Goal: Information Seeking & Learning: Learn about a topic

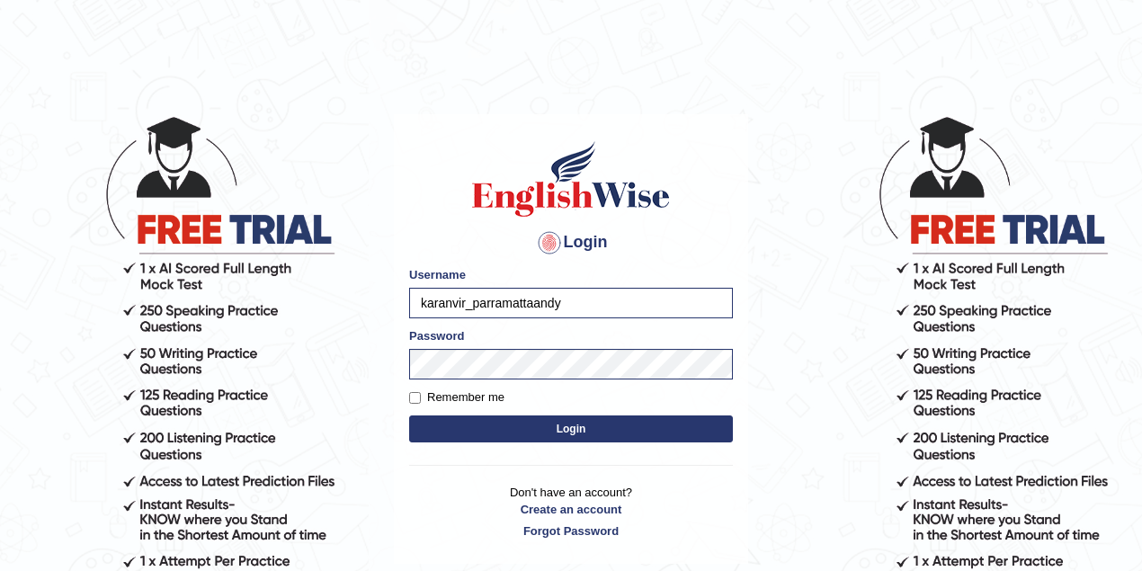
type input "karanvir_parramattaand"
drag, startPoint x: 609, startPoint y: 317, endPoint x: 364, endPoint y: 306, distance: 244.9
click at [364, 306] on body "Login Please fix the following errors: Username karanvir_parramattaand Password…" at bounding box center [571, 343] width 1142 height 571
type input "andy_parramatta"
click at [6, 354] on body "Login Please fix the following errors: Username andy_parramatta Password Rememb…" at bounding box center [571, 343] width 1142 height 571
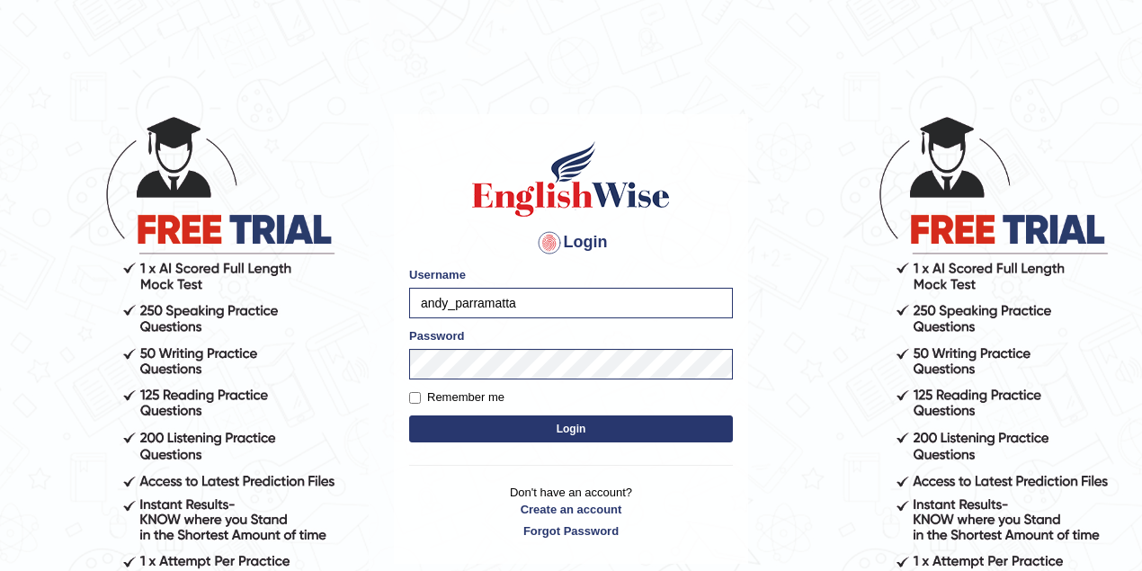
click at [424, 424] on button "Login" at bounding box center [571, 428] width 324 height 27
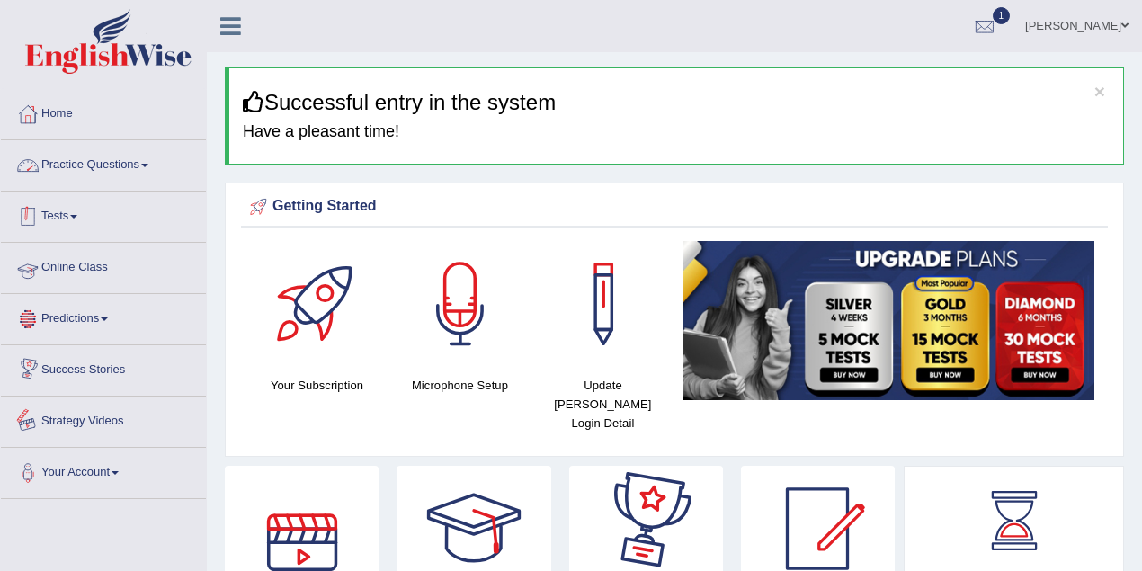
click at [97, 174] on link "Practice Questions" at bounding box center [103, 162] width 205 height 45
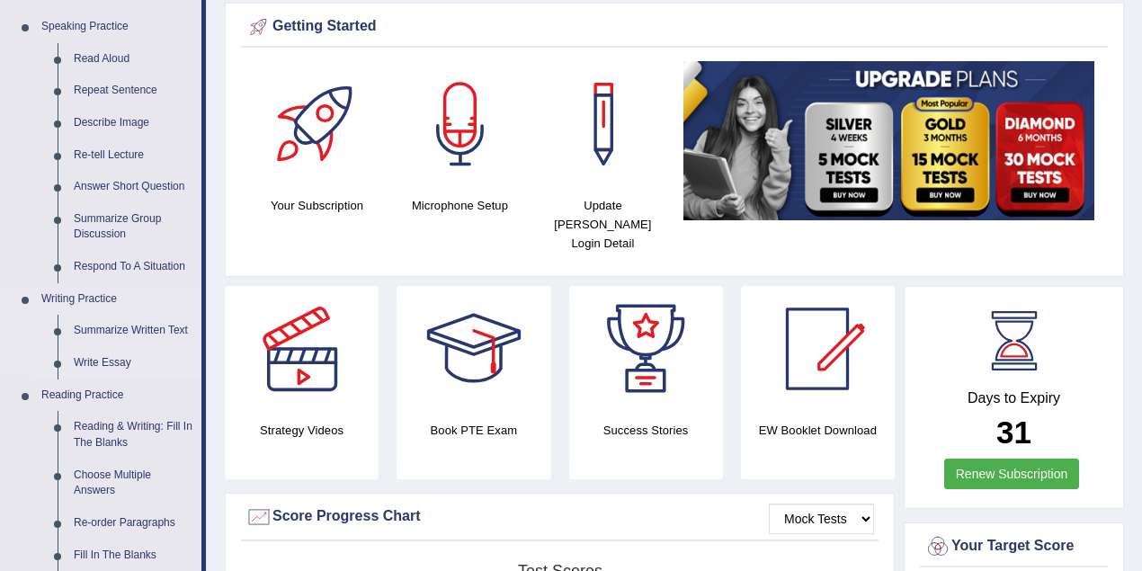
scroll to position [239, 0]
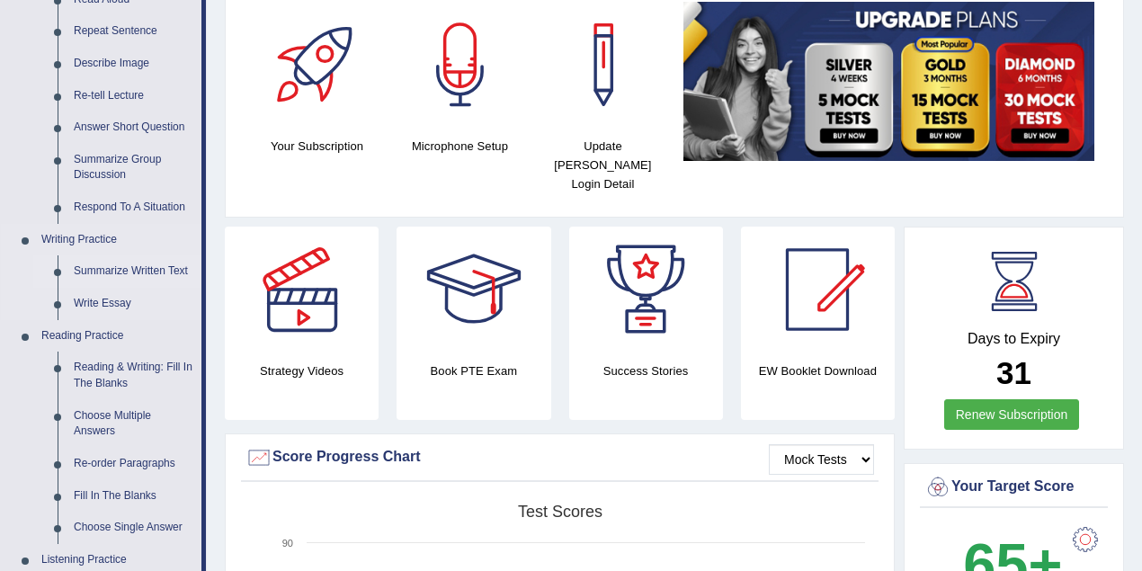
click at [128, 275] on link "Summarize Written Text" at bounding box center [134, 271] width 136 height 32
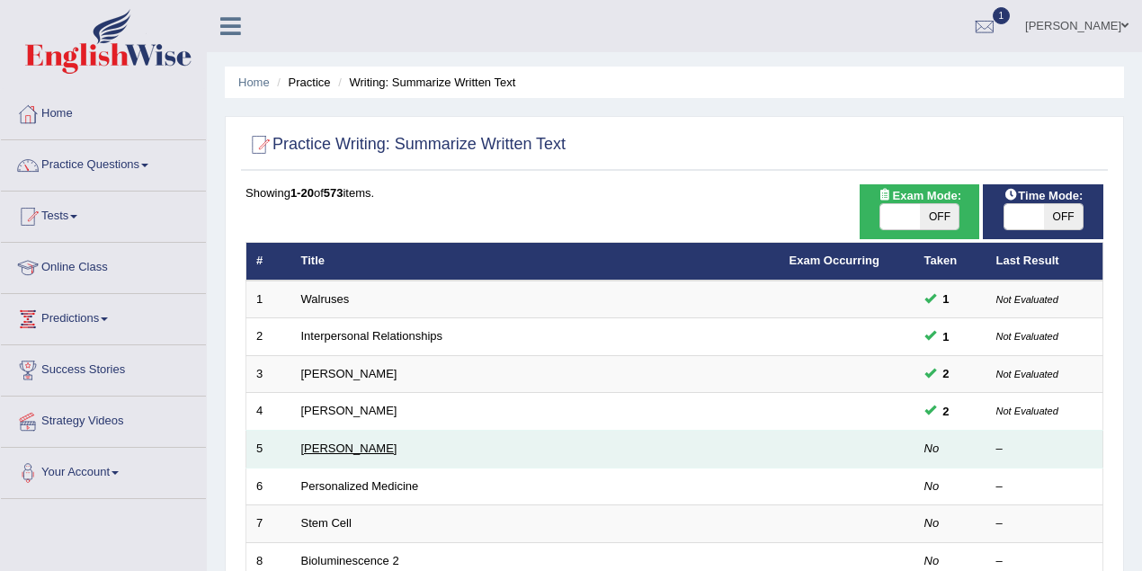
click at [389, 447] on link "[PERSON_NAME]" at bounding box center [349, 448] width 96 height 13
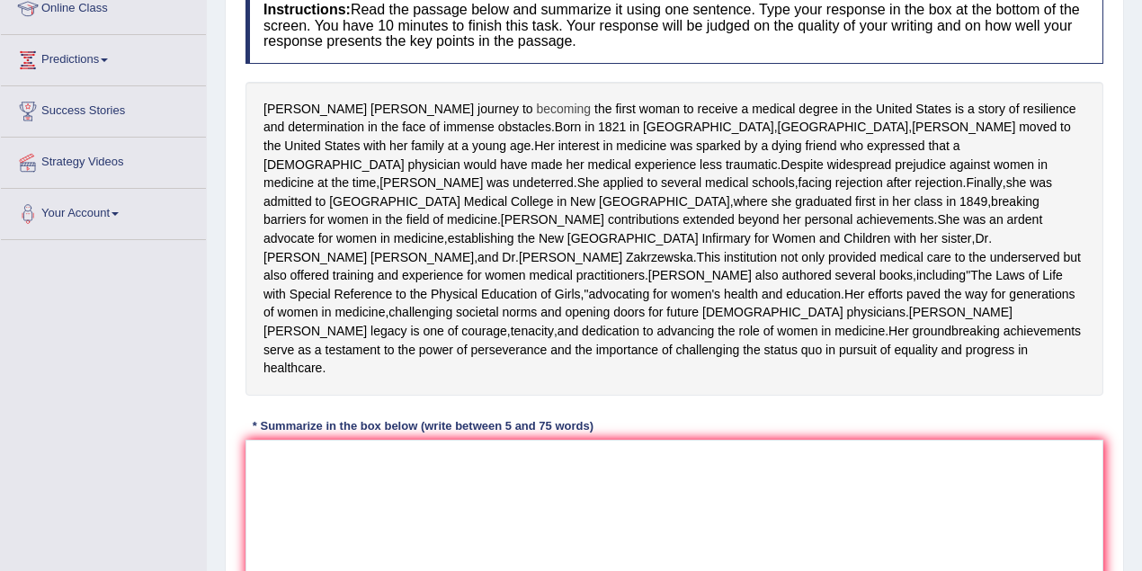
scroll to position [239, 0]
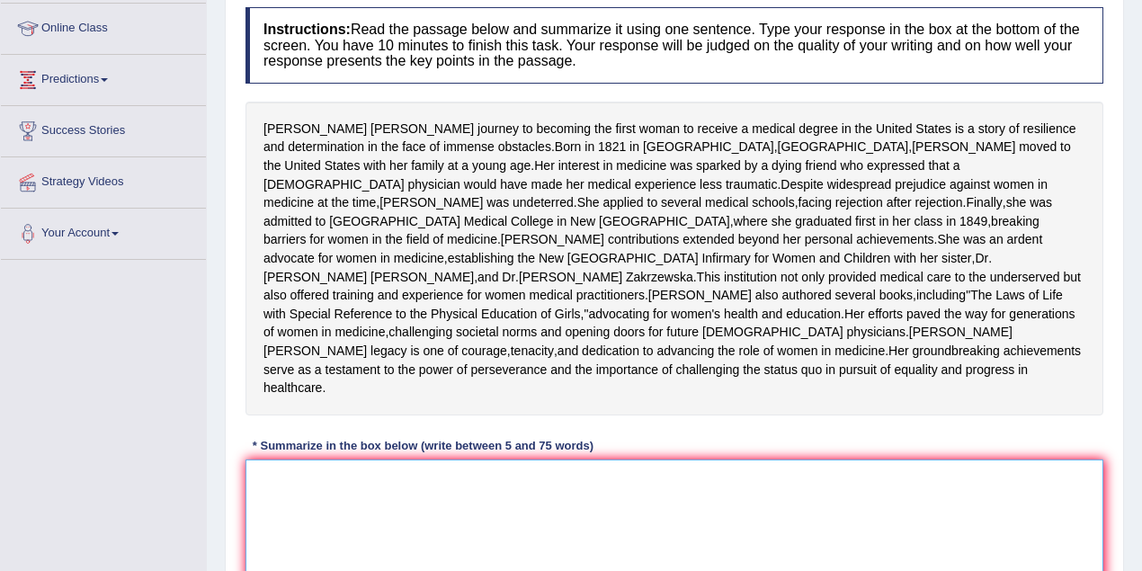
click at [478, 543] on textarea at bounding box center [675, 547] width 858 height 174
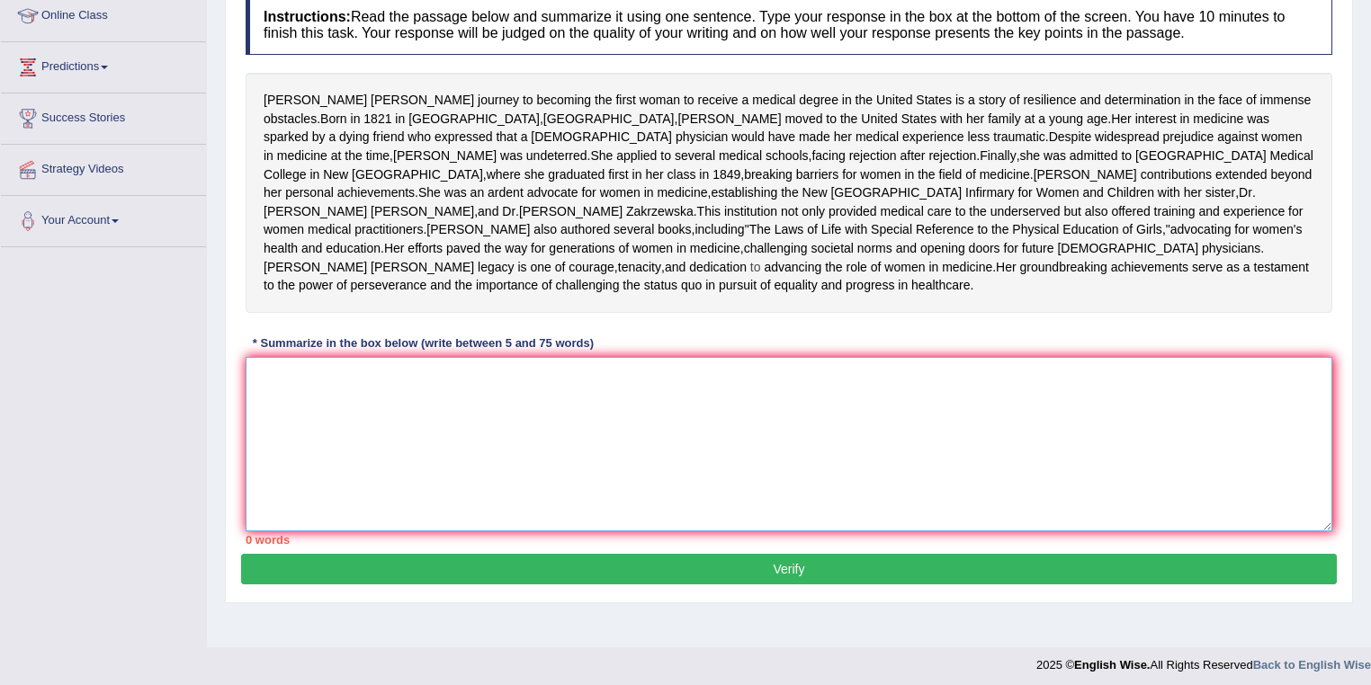
scroll to position [228, 0]
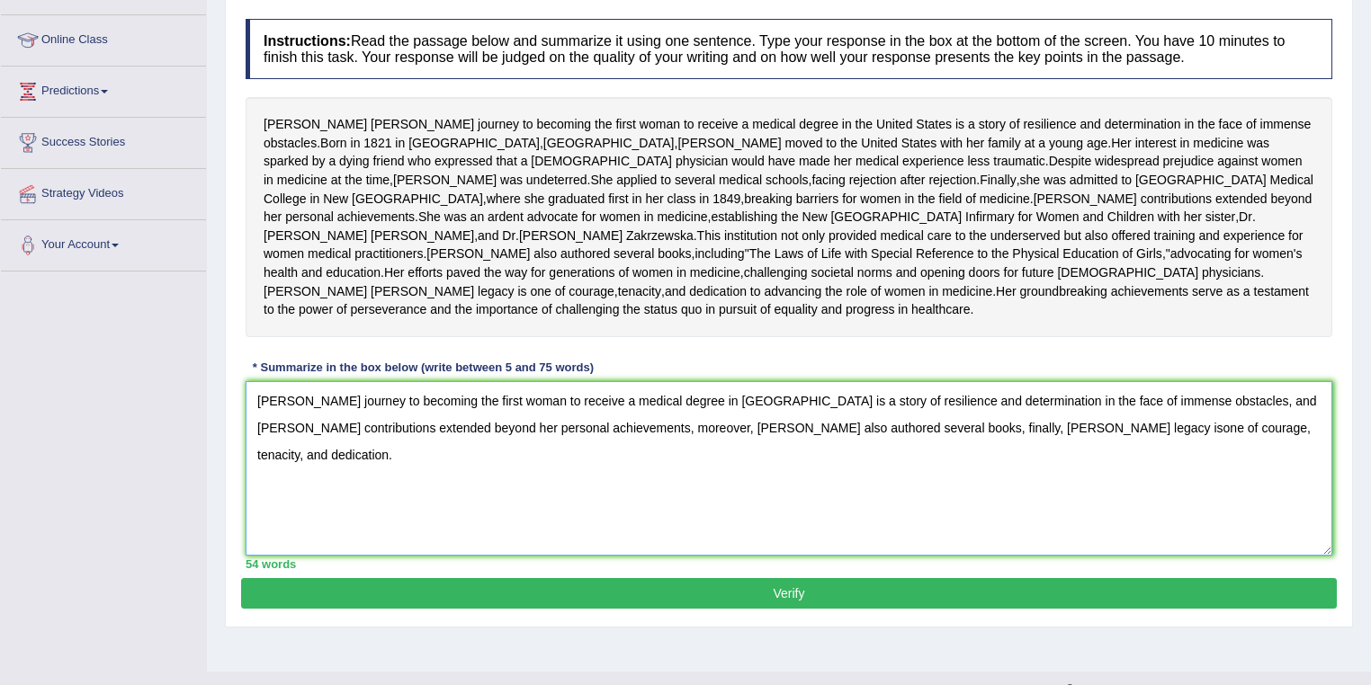
click at [1137, 513] on textarea "Elizabeth Blackwell's journey to becoming the first woman to receive a medical …" at bounding box center [789, 468] width 1086 height 174
click at [1141, 522] on textarea "Elizabeth Blackwell's journey to becoming the first woman to receive a medical …" at bounding box center [789, 468] width 1086 height 174
type textarea "Elizabeth Blackwell's journey to becoming the first woman to receive a medical …"
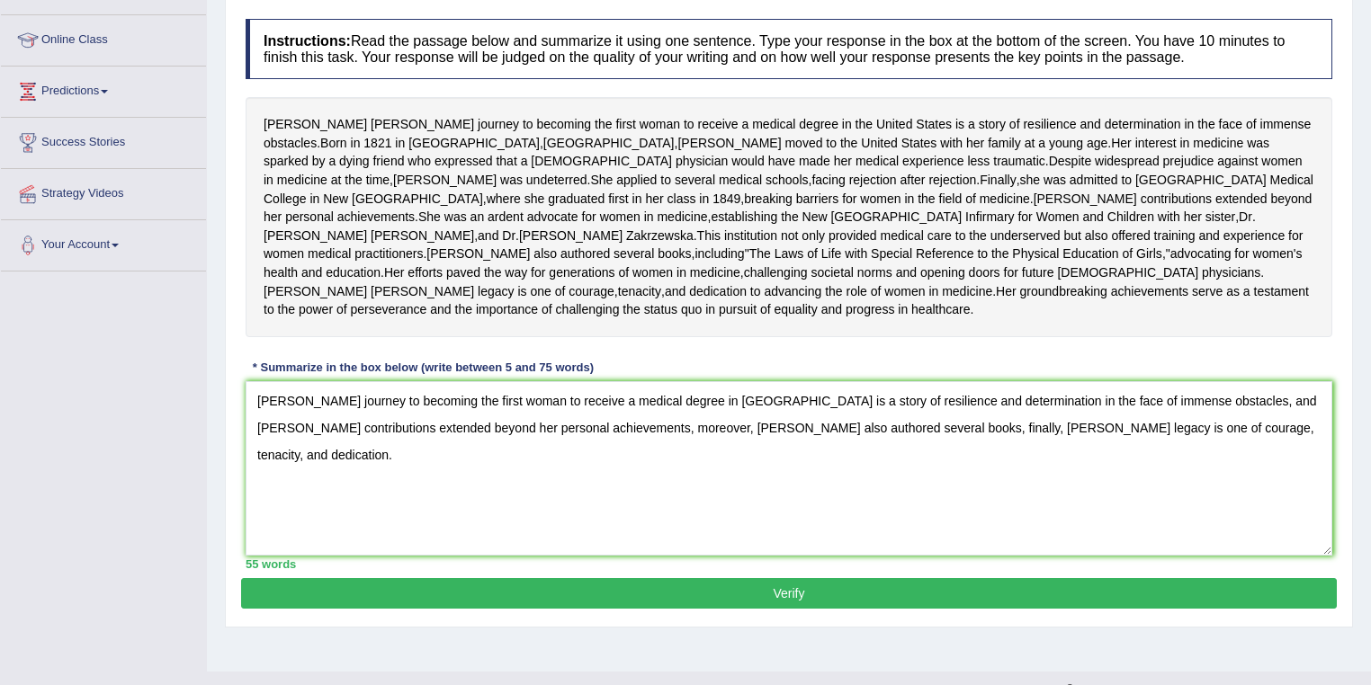
click at [580, 570] on button "Verify" at bounding box center [788, 593] width 1095 height 31
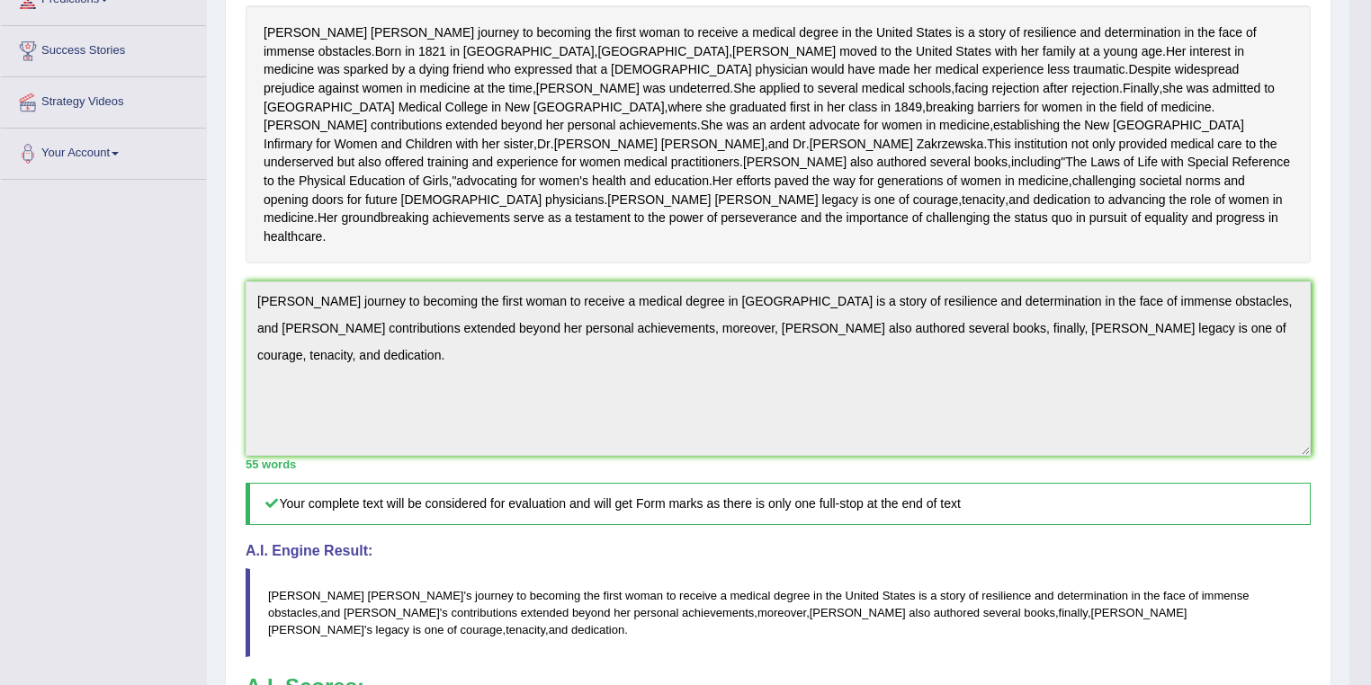
scroll to position [302, 0]
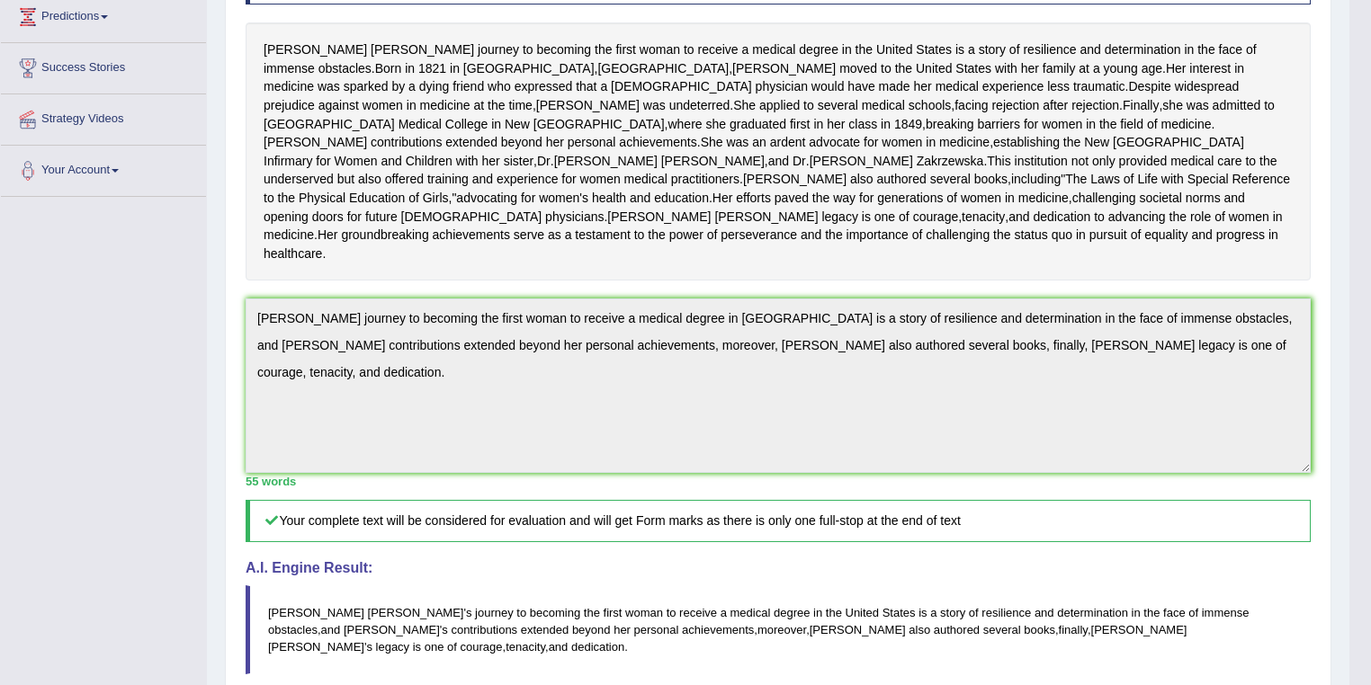
click at [237, 385] on div "Practice Writing: Summarize Written Text 5 Elizabeth Blackwell Instructions: Re…" at bounding box center [778, 402] width 1106 height 1107
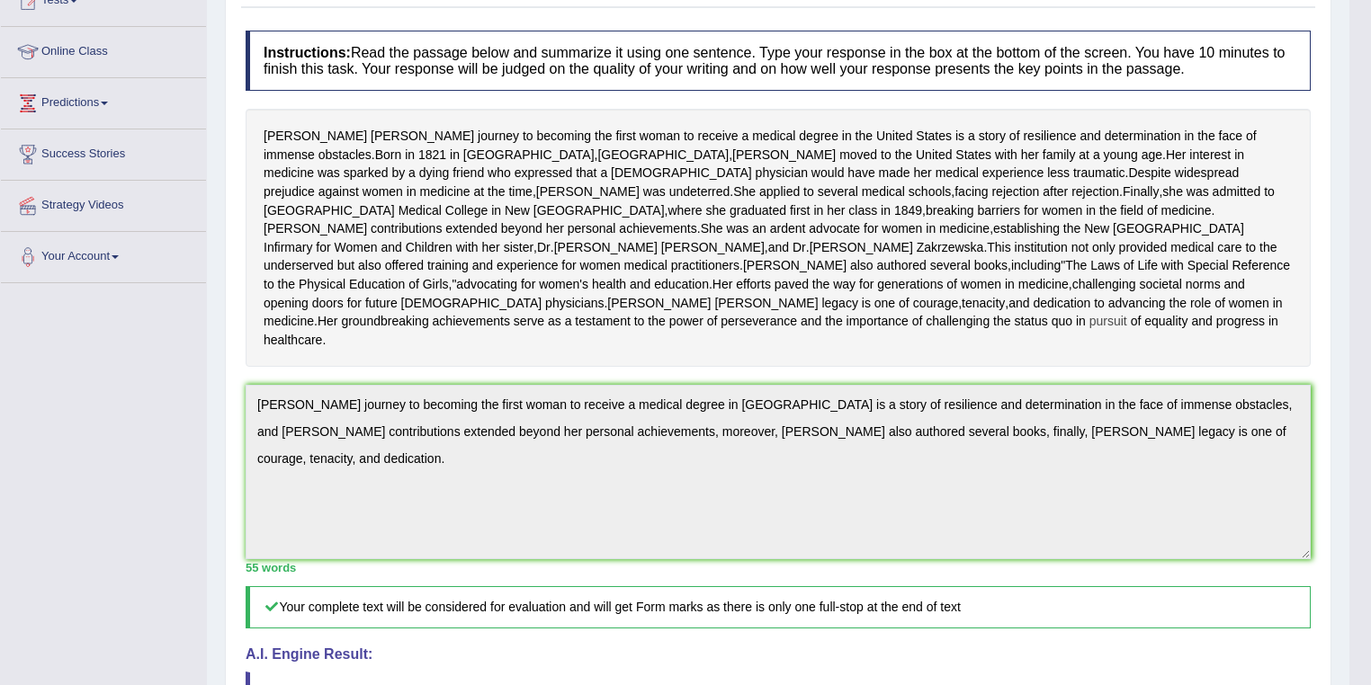
scroll to position [14, 0]
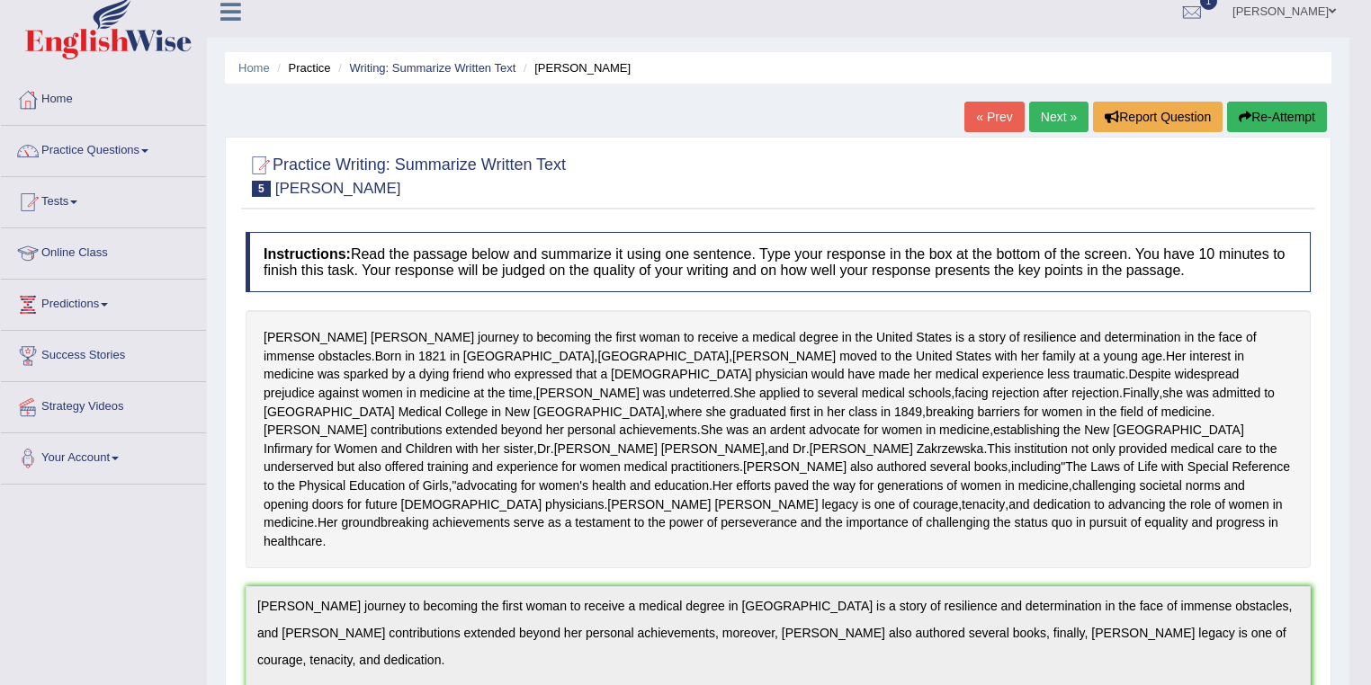
click at [1058, 115] on link "Next »" at bounding box center [1058, 117] width 59 height 31
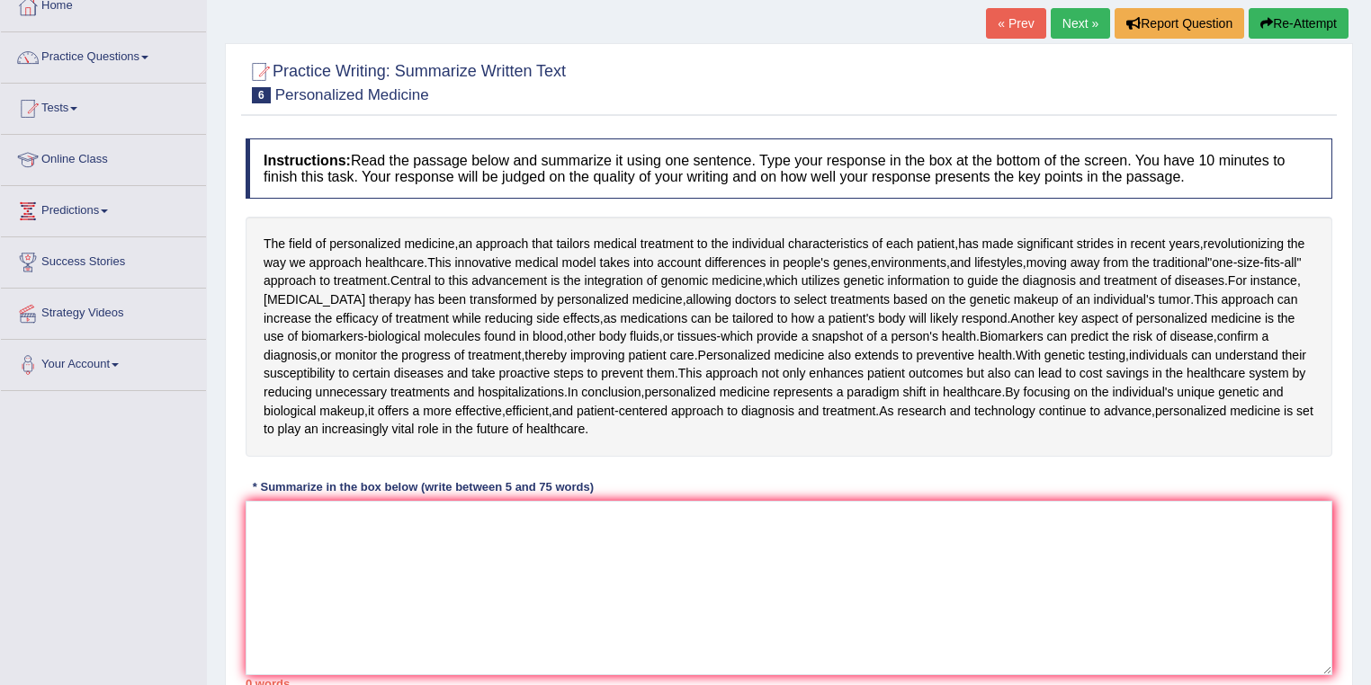
scroll to position [144, 0]
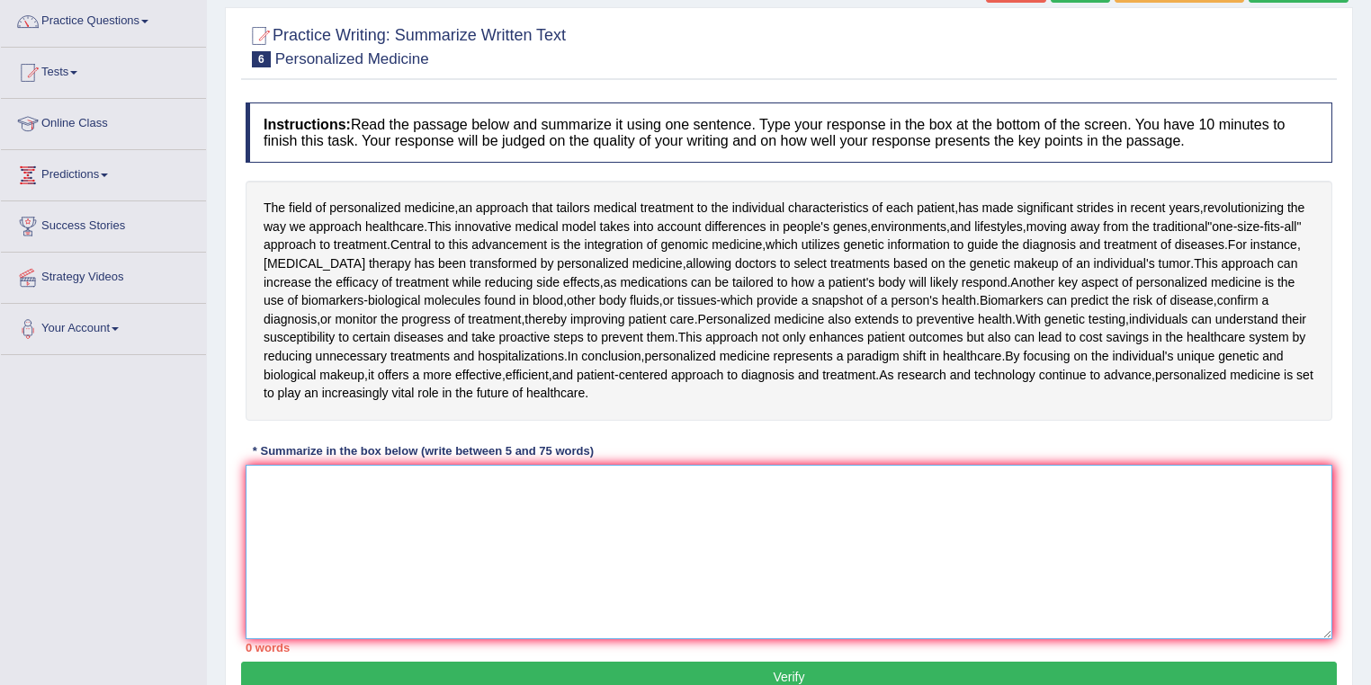
click at [539, 494] on textarea at bounding box center [789, 552] width 1086 height 174
drag, startPoint x: 401, startPoint y: 486, endPoint x: 372, endPoint y: 494, distance: 29.9
click at [372, 494] on textarea "The field of personalized" at bounding box center [789, 552] width 1086 height 174
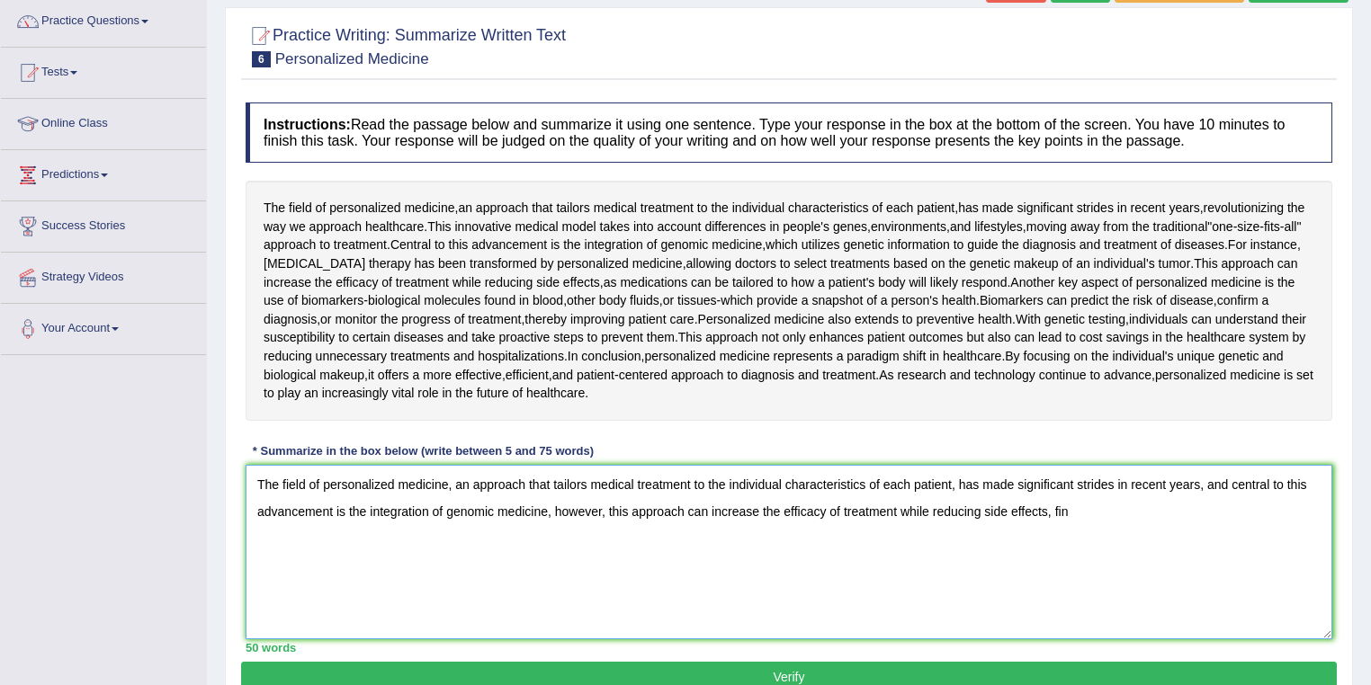
drag, startPoint x: 1093, startPoint y: 519, endPoint x: 609, endPoint y: 536, distance: 484.1
click at [609, 536] on textarea "The field of personalized medicine, an approach that tailors medical treatment …" at bounding box center [789, 552] width 1086 height 174
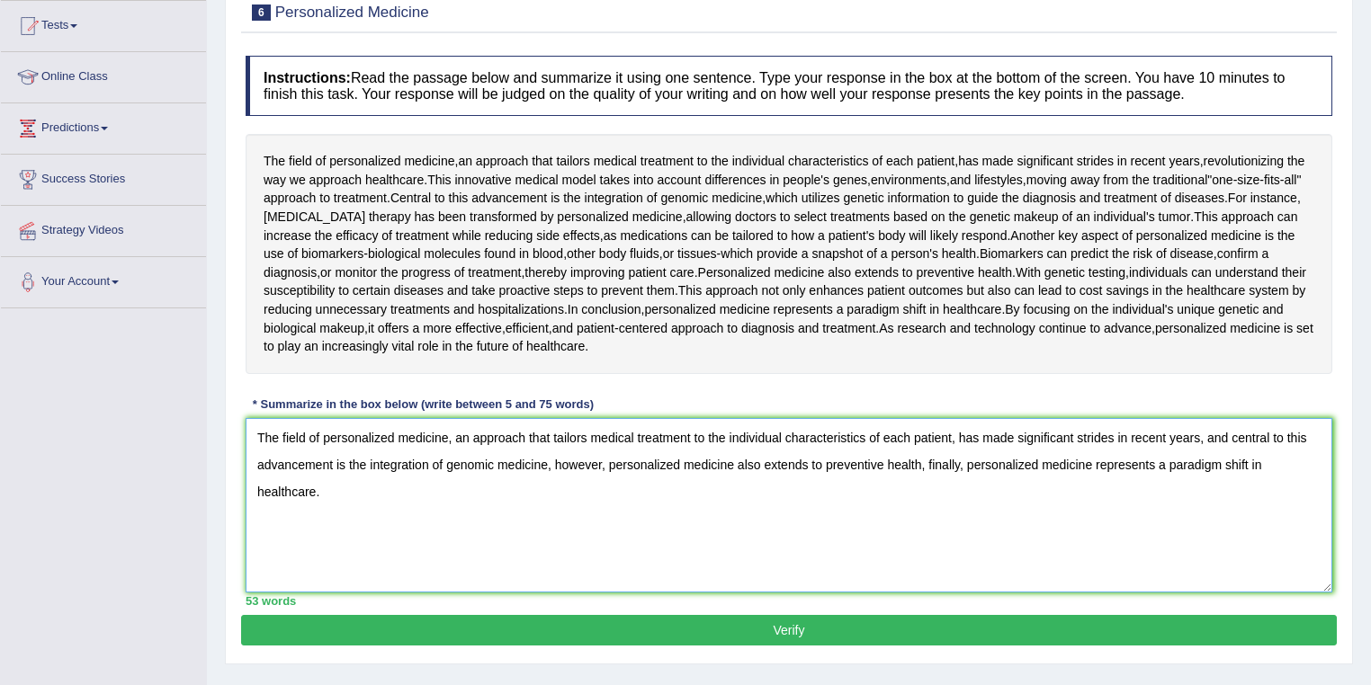
scroll to position [216, 0]
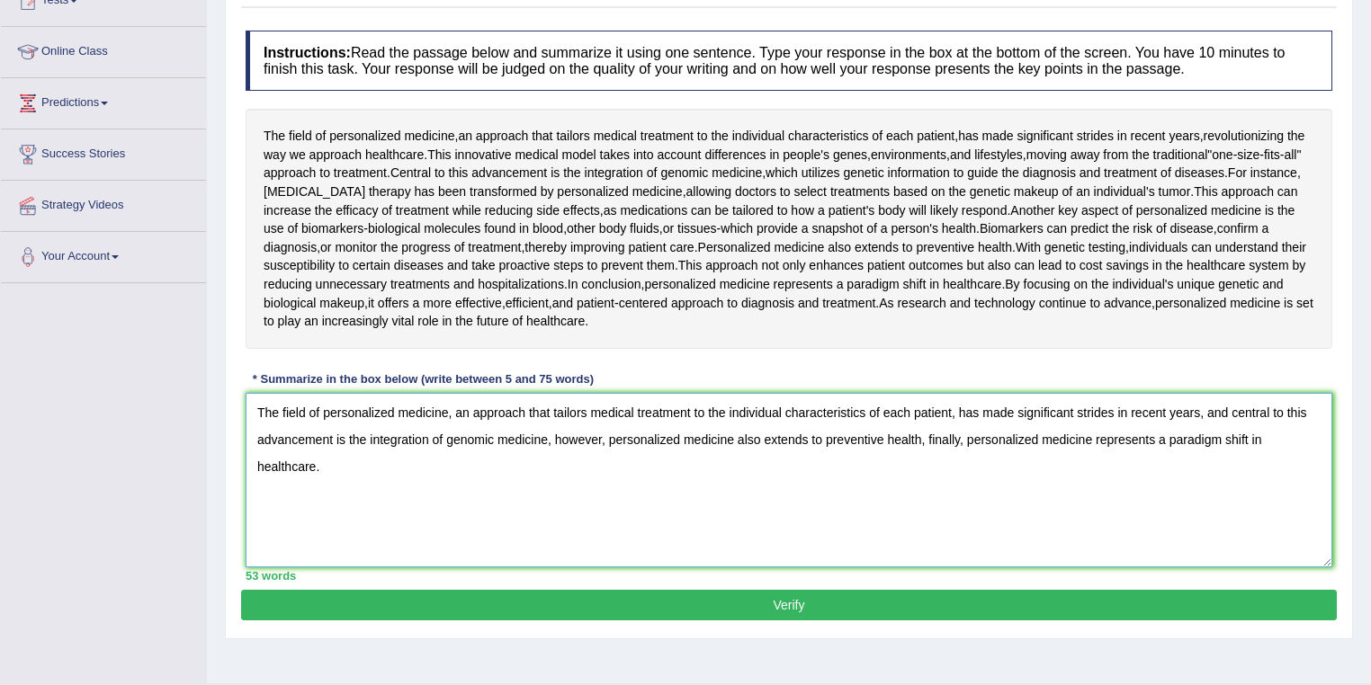
type textarea "The field of personalized medicine, an approach that tailors medical treatment …"
drag, startPoint x: 710, startPoint y: 284, endPoint x: 733, endPoint y: 286, distance: 23.5
click at [733, 286] on div "The field of personalized medicine , an approach that tailors medical treatment…" at bounding box center [789, 229] width 1086 height 240
click at [831, 611] on button "Verify" at bounding box center [788, 605] width 1095 height 31
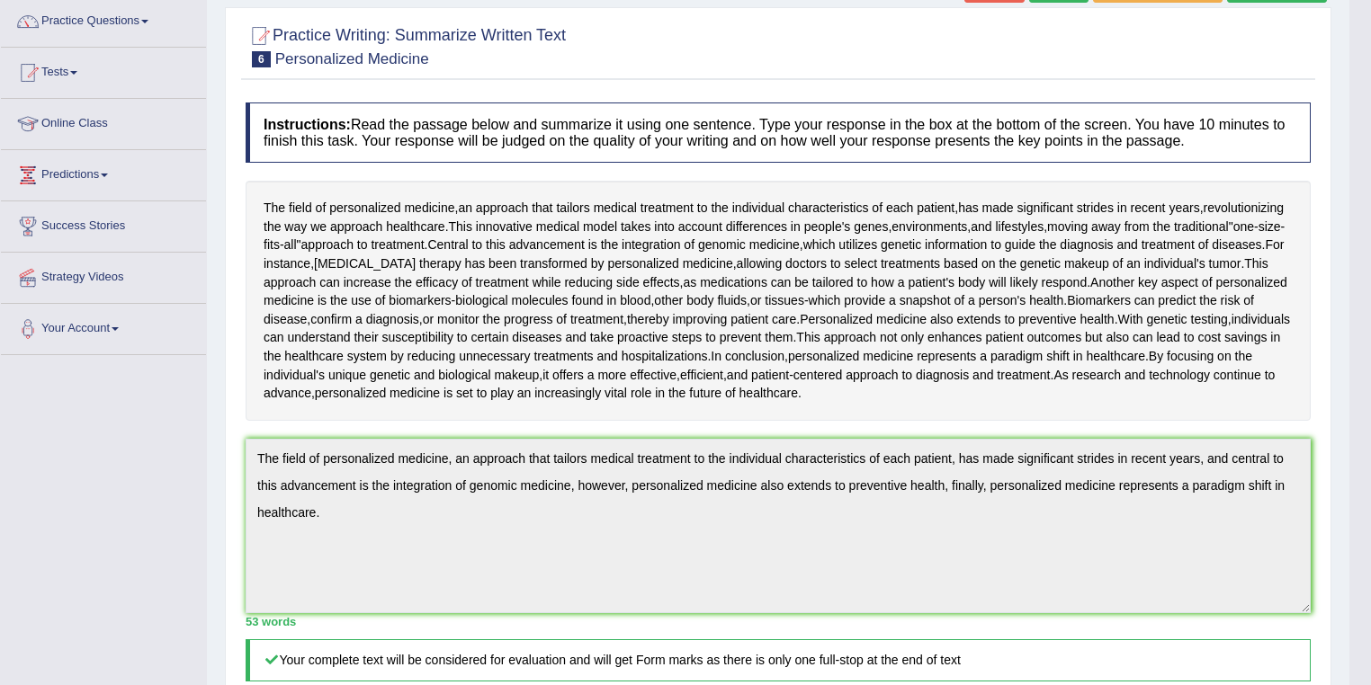
scroll to position [0, 0]
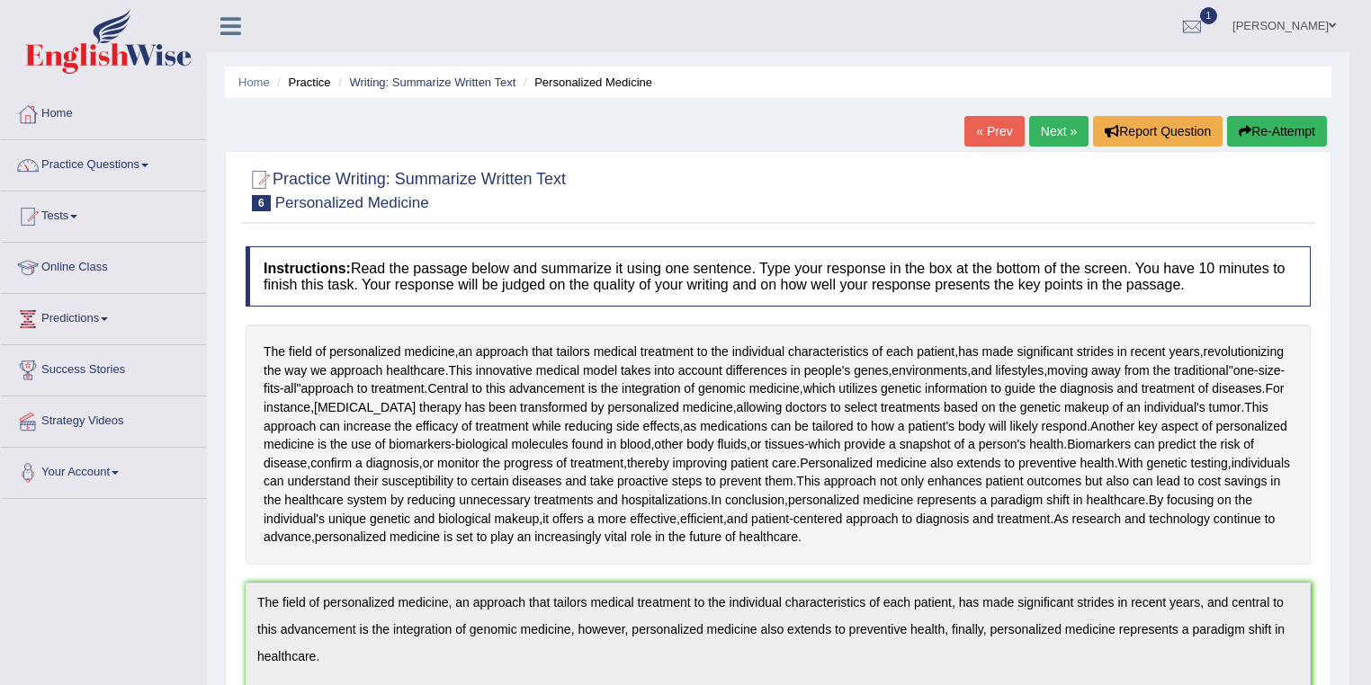
click at [1078, 139] on link "Next »" at bounding box center [1058, 131] width 59 height 31
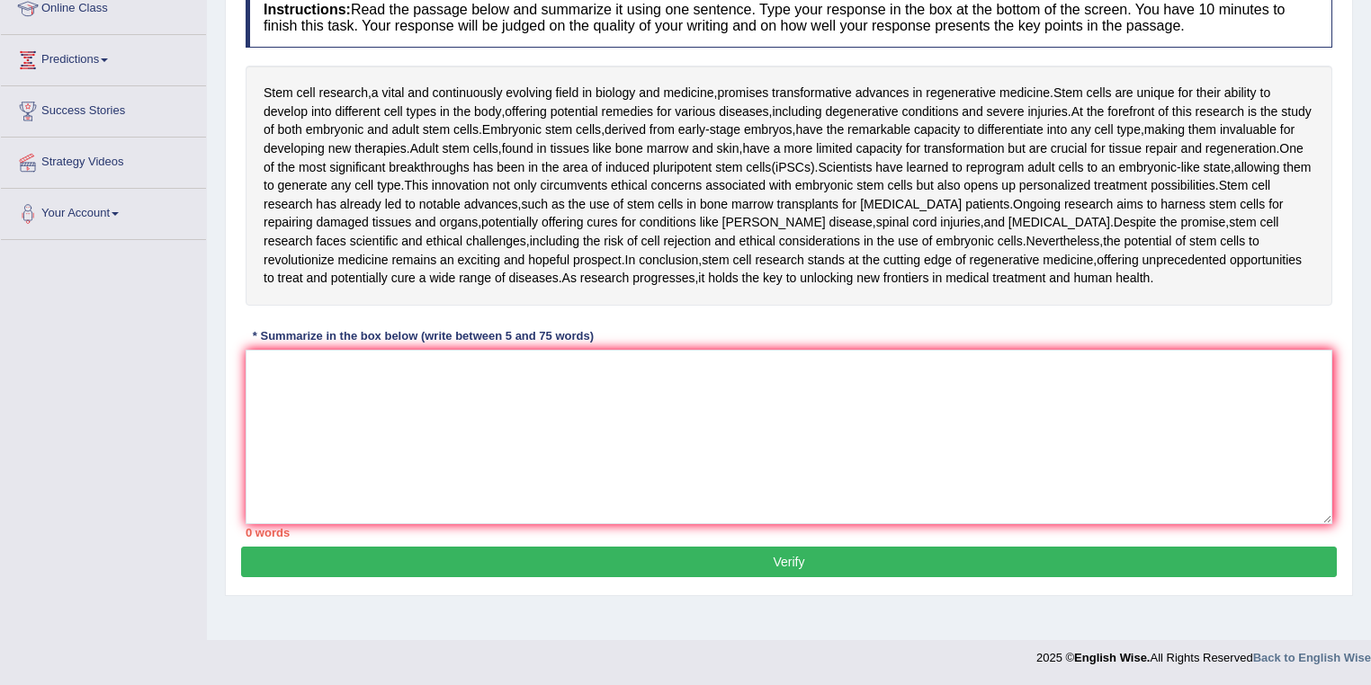
scroll to position [259, 0]
click at [446, 385] on textarea at bounding box center [789, 437] width 1086 height 174
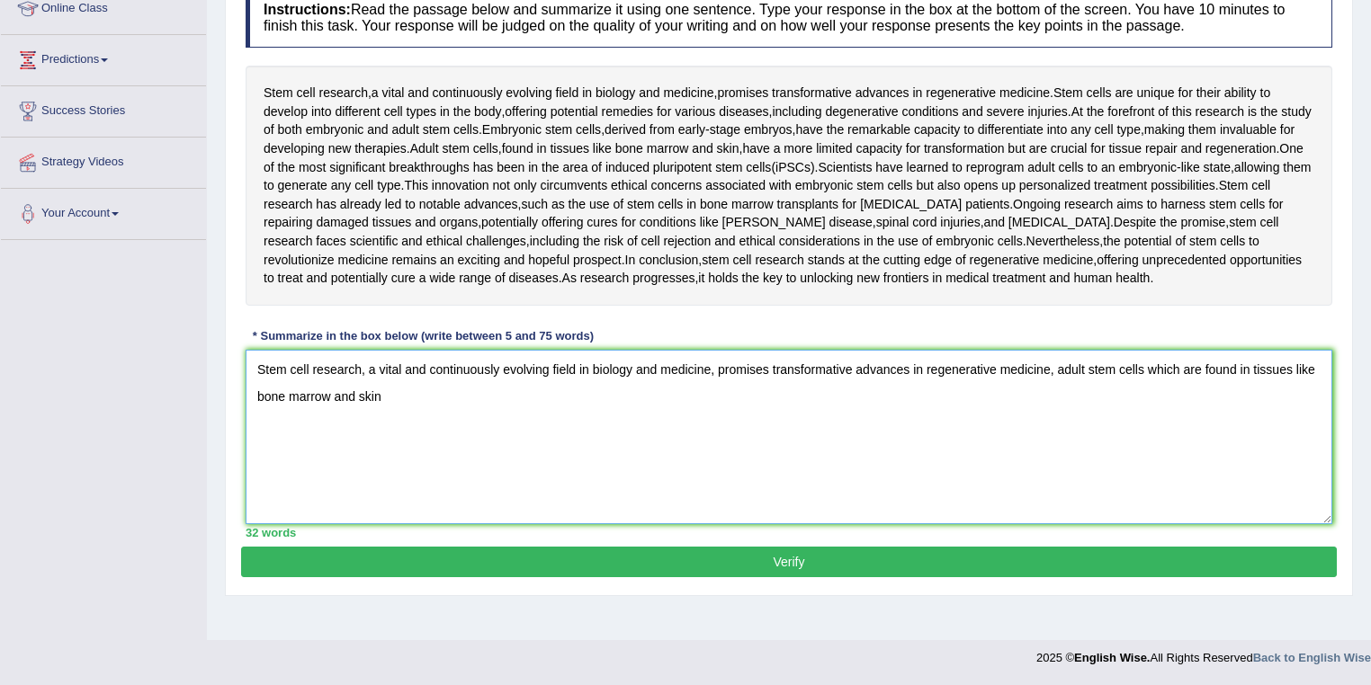
drag, startPoint x: 442, startPoint y: 396, endPoint x: 1148, endPoint y: 375, distance: 706.3
click at [1148, 375] on textarea "Stem cell research, a vital and continuously evolving field in biology and medi…" at bounding box center [789, 437] width 1086 height 174
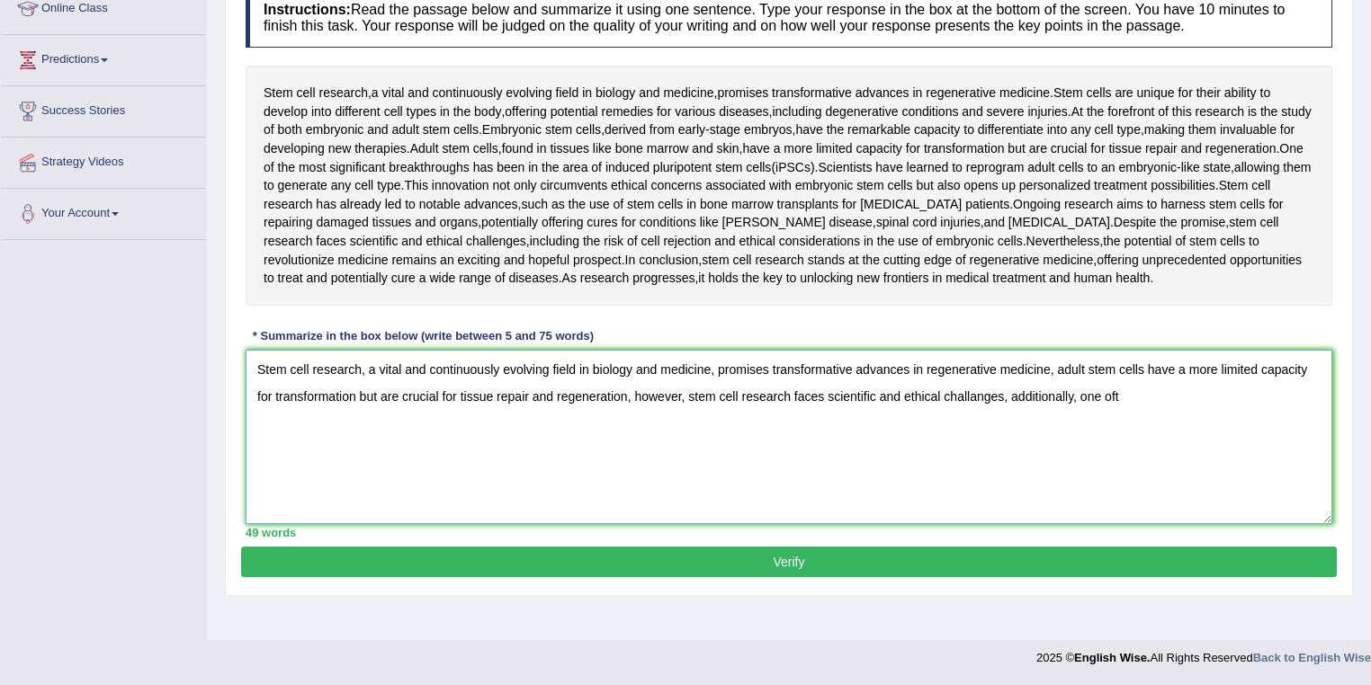
drag, startPoint x: 362, startPoint y: 370, endPoint x: 712, endPoint y: 356, distance: 351.0
click at [712, 356] on textarea "Stem cell research, a vital and continuously evolving field in biology and medi…" at bounding box center [789, 437] width 1086 height 174
click at [860, 392] on textarea "Stem cell research, promises transformative advances in regenerative medicine, …" at bounding box center [789, 437] width 1086 height 174
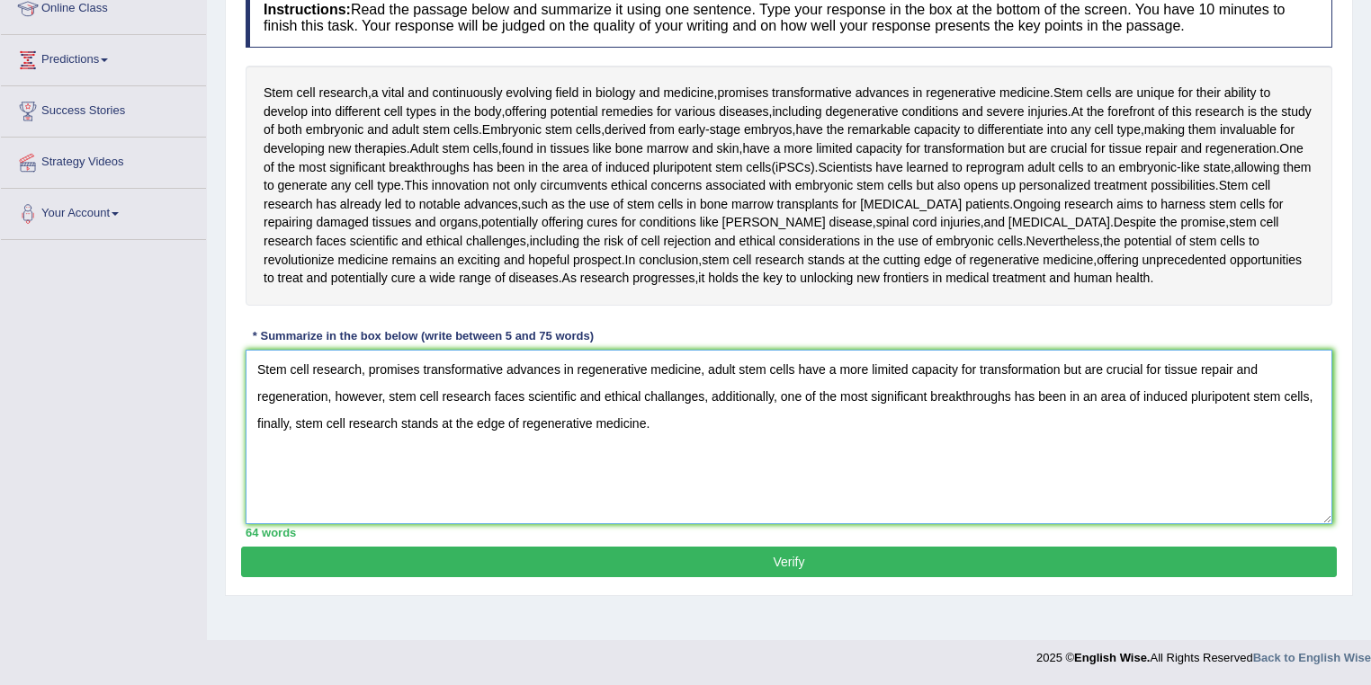
click at [1176, 395] on textarea "Stem cell research, promises transformative advances in regenerative medicine, …" at bounding box center [789, 437] width 1086 height 174
click at [1144, 379] on textarea "Stem cell research, promises transformative advances in regenerative medicine, …" at bounding box center [789, 437] width 1086 height 174
click at [1043, 380] on textarea "Stem cell research, promises transformative advances in regenerative medicine, …" at bounding box center [789, 437] width 1086 height 174
type textarea "Stem cell research, promises transformative advances in regenerative medicine, …"
click at [990, 567] on button "Verify" at bounding box center [788, 562] width 1095 height 31
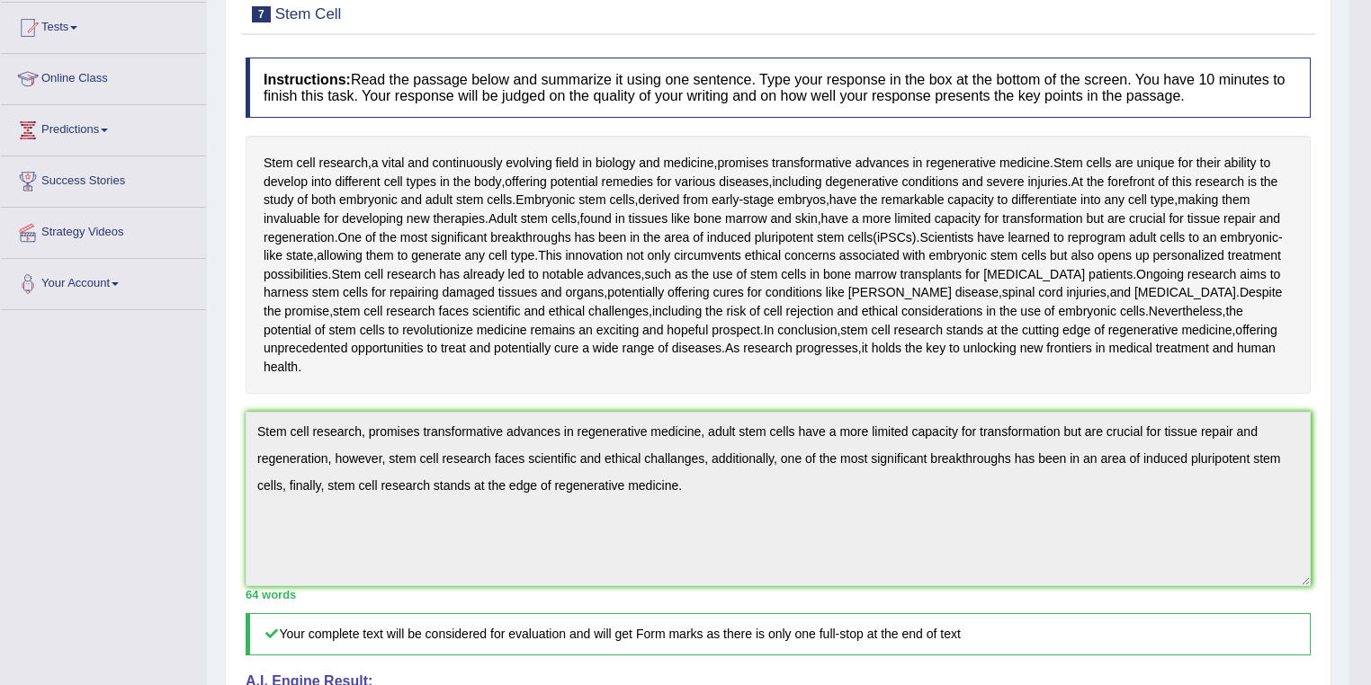
scroll to position [106, 0]
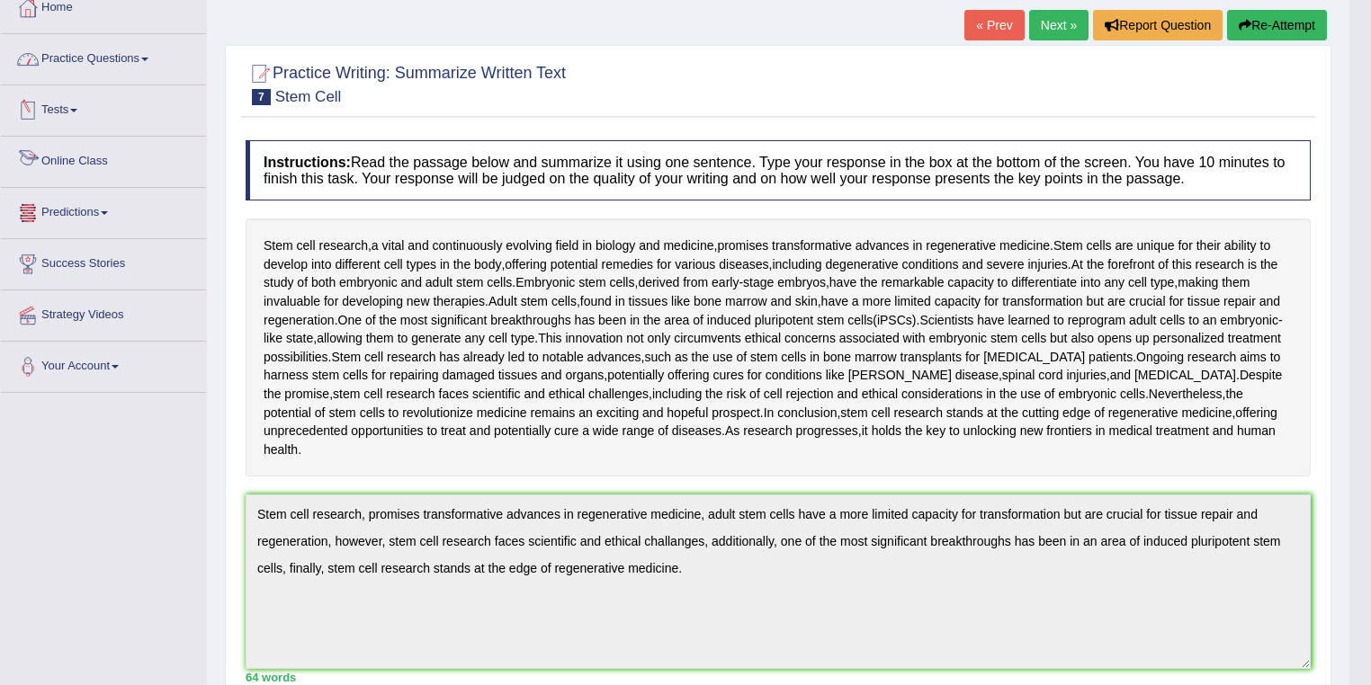
click at [121, 63] on link "Practice Questions" at bounding box center [103, 56] width 205 height 45
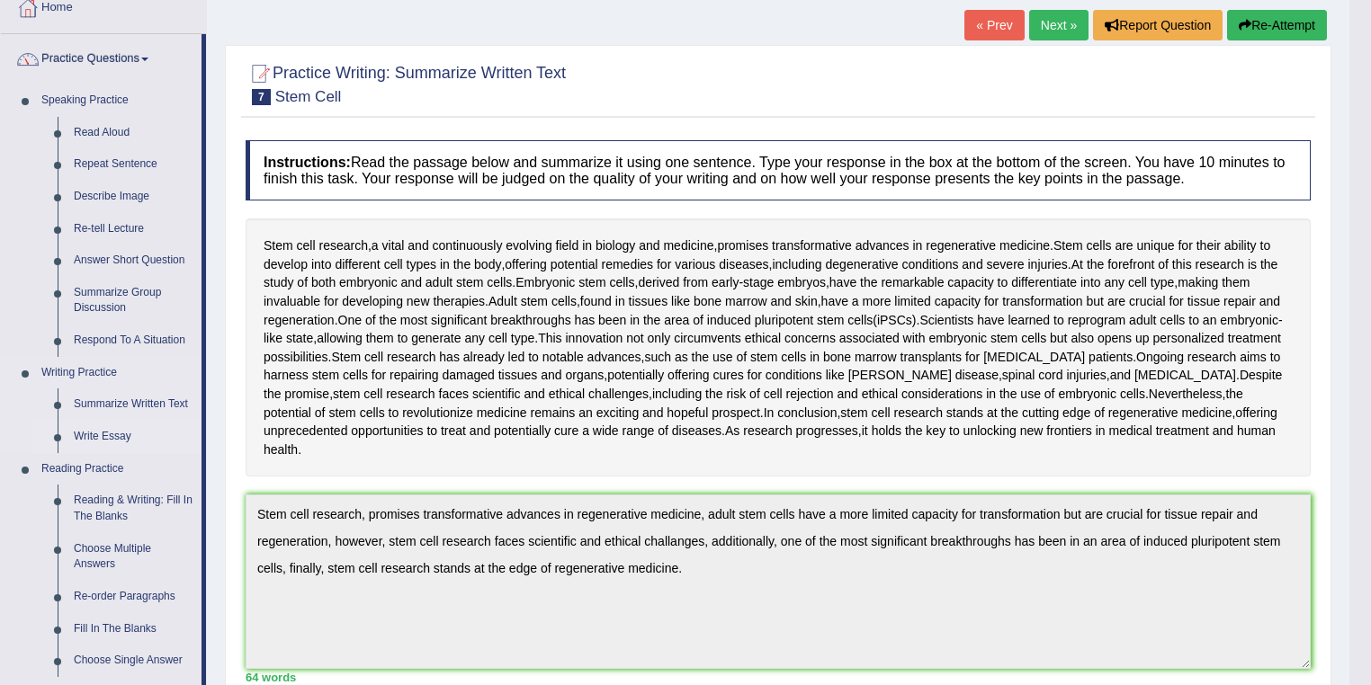
click at [103, 433] on link "Write Essay" at bounding box center [134, 437] width 136 height 32
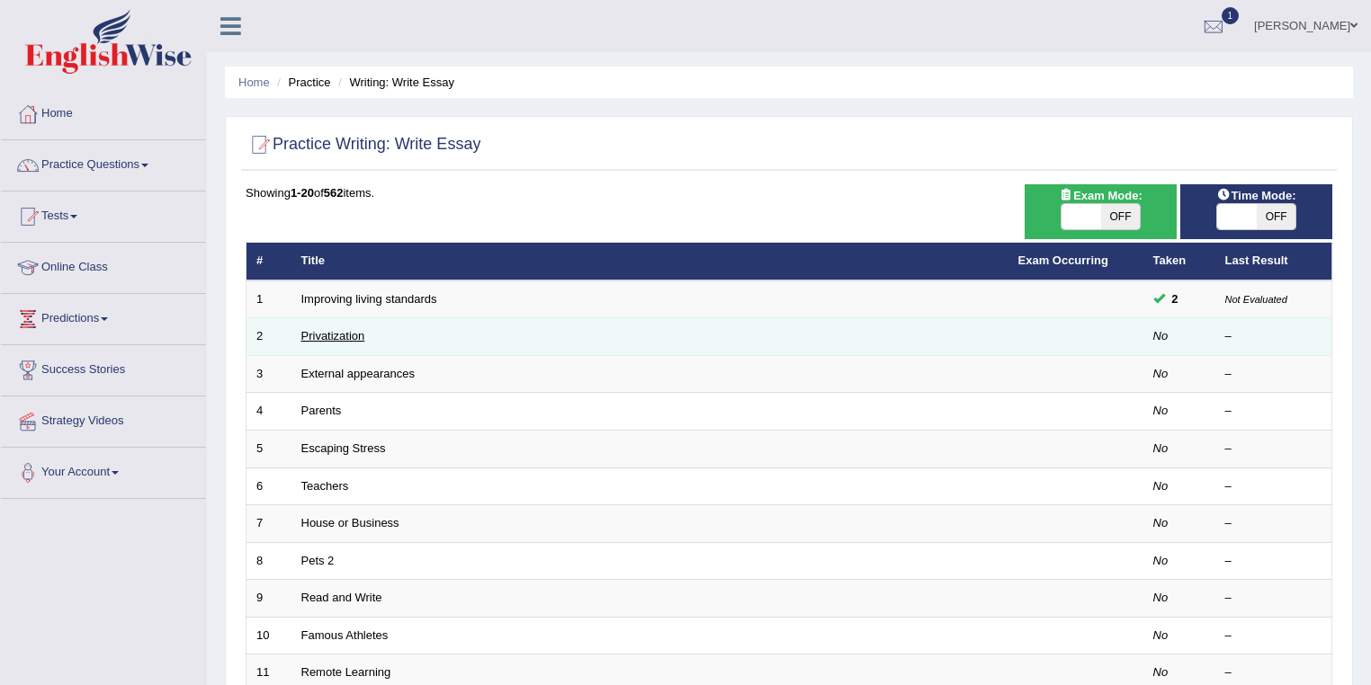
click at [324, 331] on link "Privatization" at bounding box center [333, 335] width 64 height 13
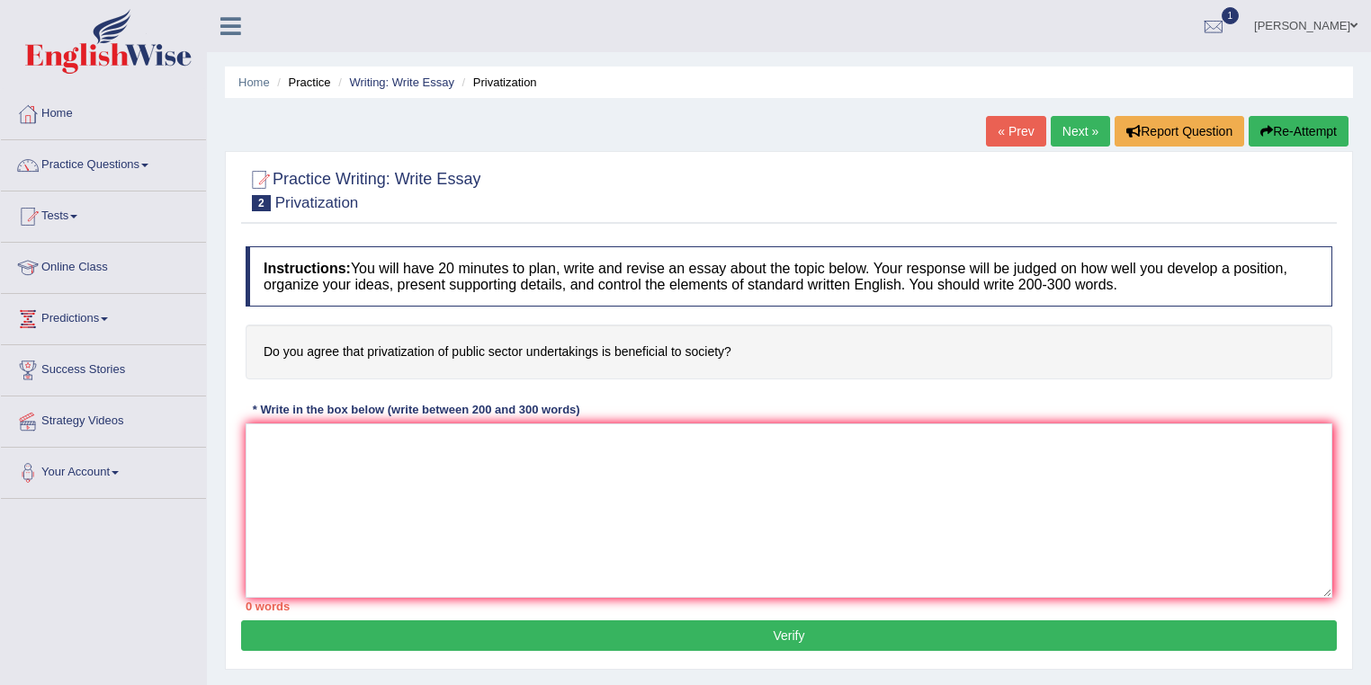
click at [399, 346] on h4 "Do you agree that privatization of public sector undertakings is beneficial to …" at bounding box center [789, 352] width 1086 height 55
click at [521, 356] on h4 "Do you agree that privatization of public sector undertakings is beneficial to …" at bounding box center [789, 352] width 1086 height 55
click at [1096, 119] on link "Next »" at bounding box center [1079, 131] width 59 height 31
click at [1050, 124] on link "Next »" at bounding box center [1079, 131] width 59 height 31
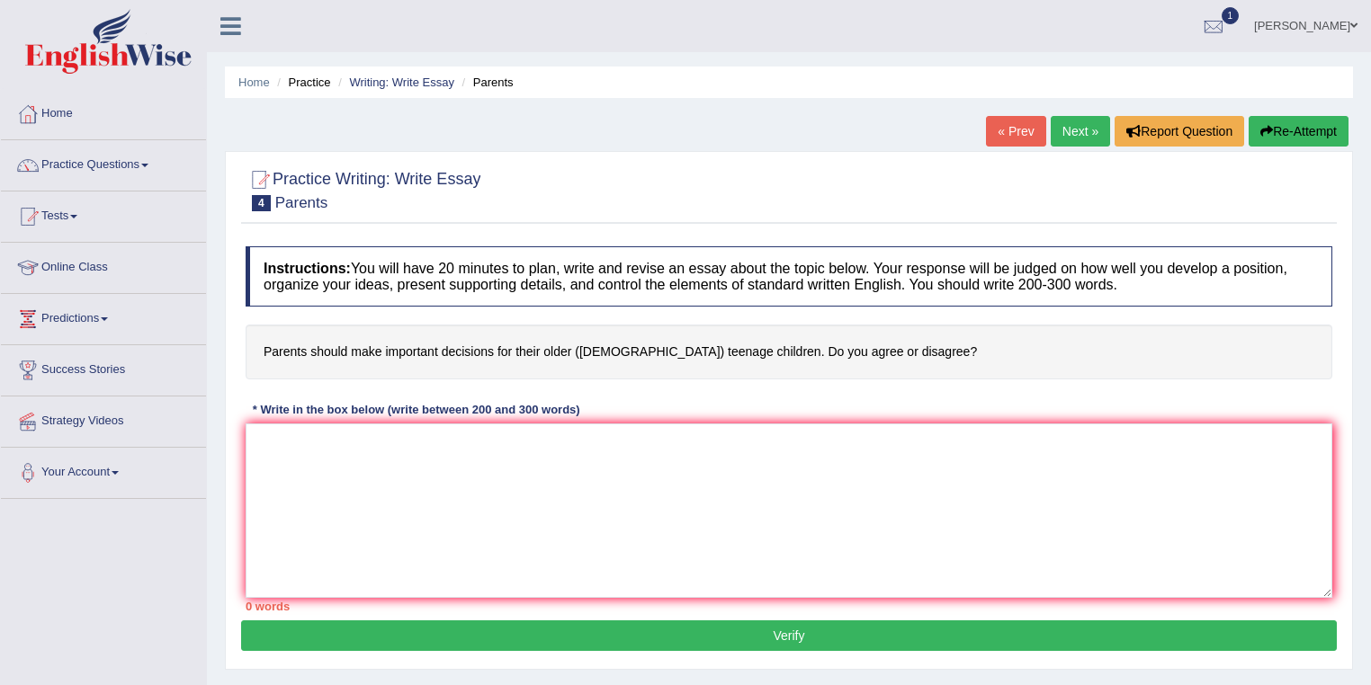
click at [1076, 136] on link "Next »" at bounding box center [1079, 131] width 59 height 31
click at [1068, 138] on link "Next »" at bounding box center [1079, 131] width 59 height 31
click at [135, 176] on link "Practice Questions" at bounding box center [103, 162] width 205 height 45
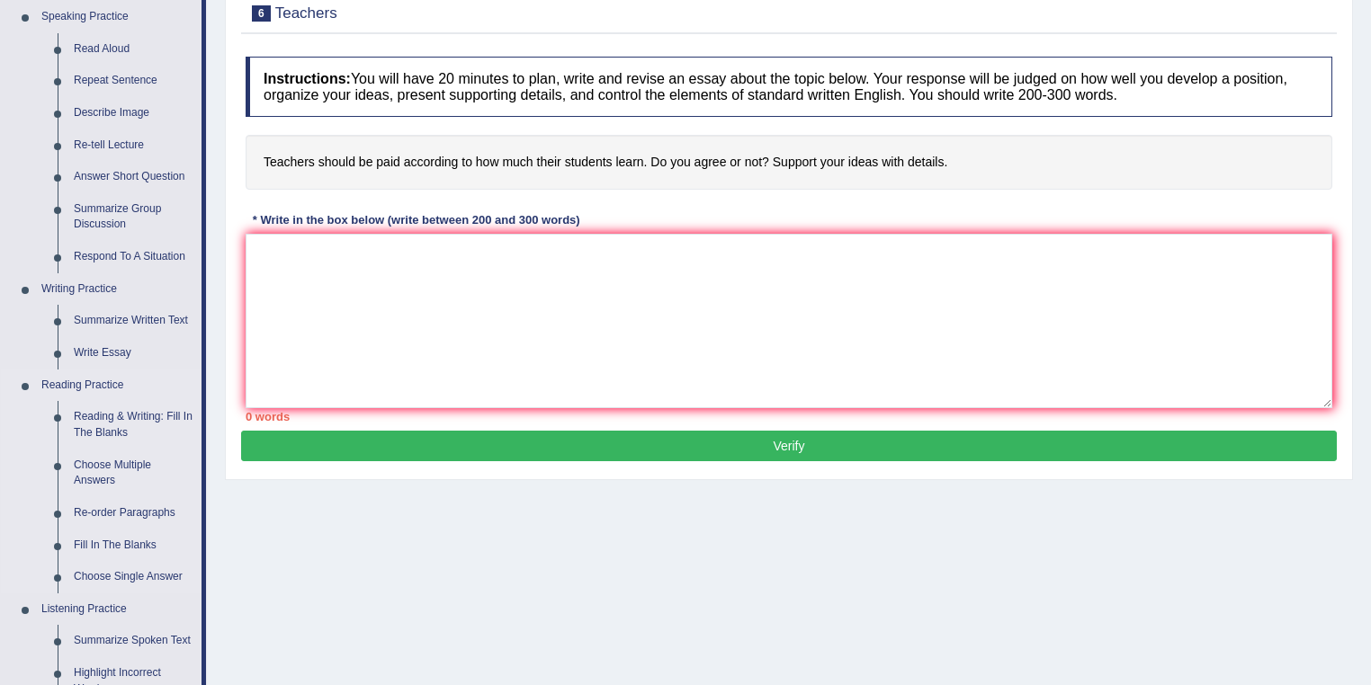
scroll to position [216, 0]
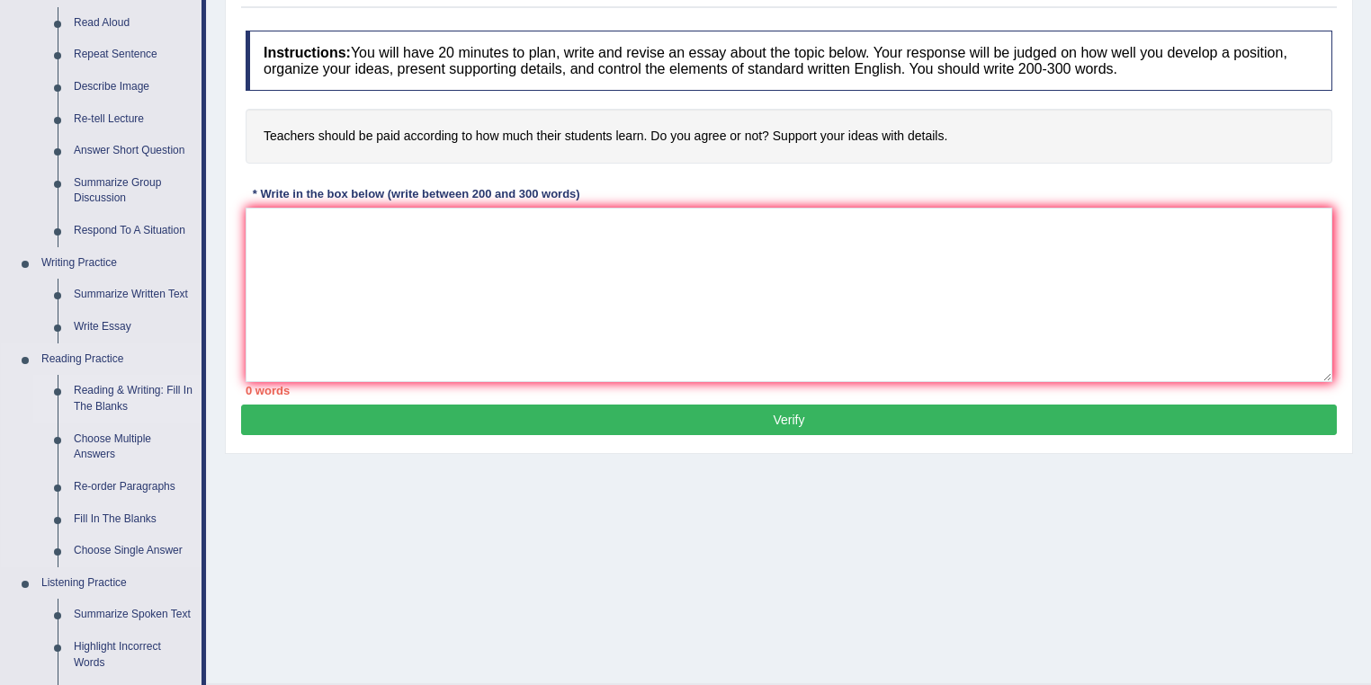
click at [130, 392] on link "Reading & Writing: Fill In The Blanks" at bounding box center [134, 399] width 136 height 48
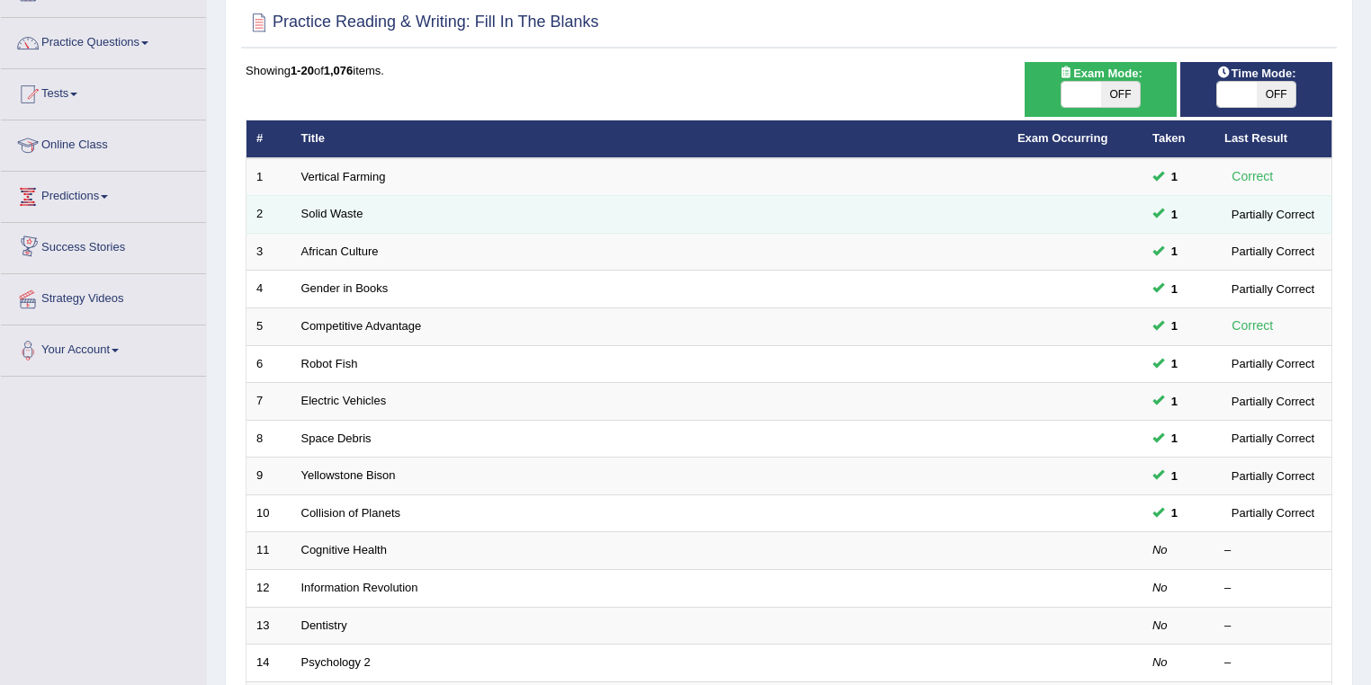
scroll to position [432, 0]
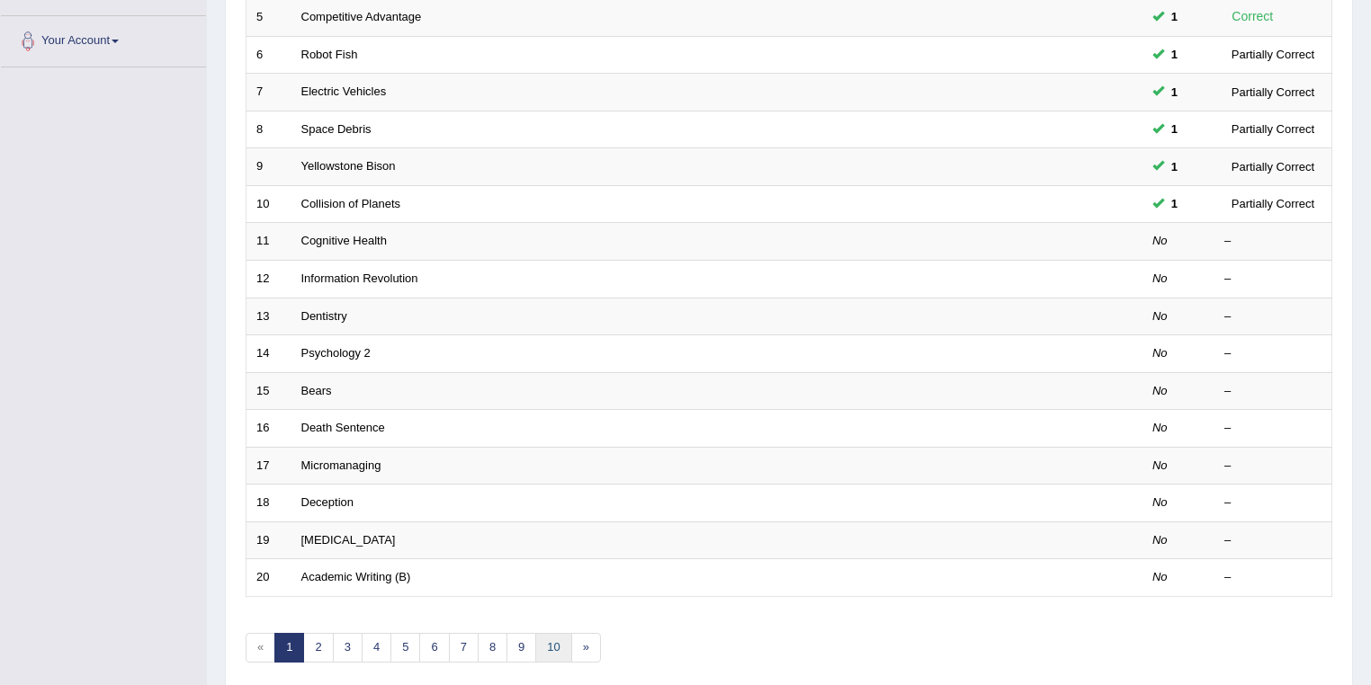
click at [547, 641] on link "10" at bounding box center [553, 648] width 36 height 30
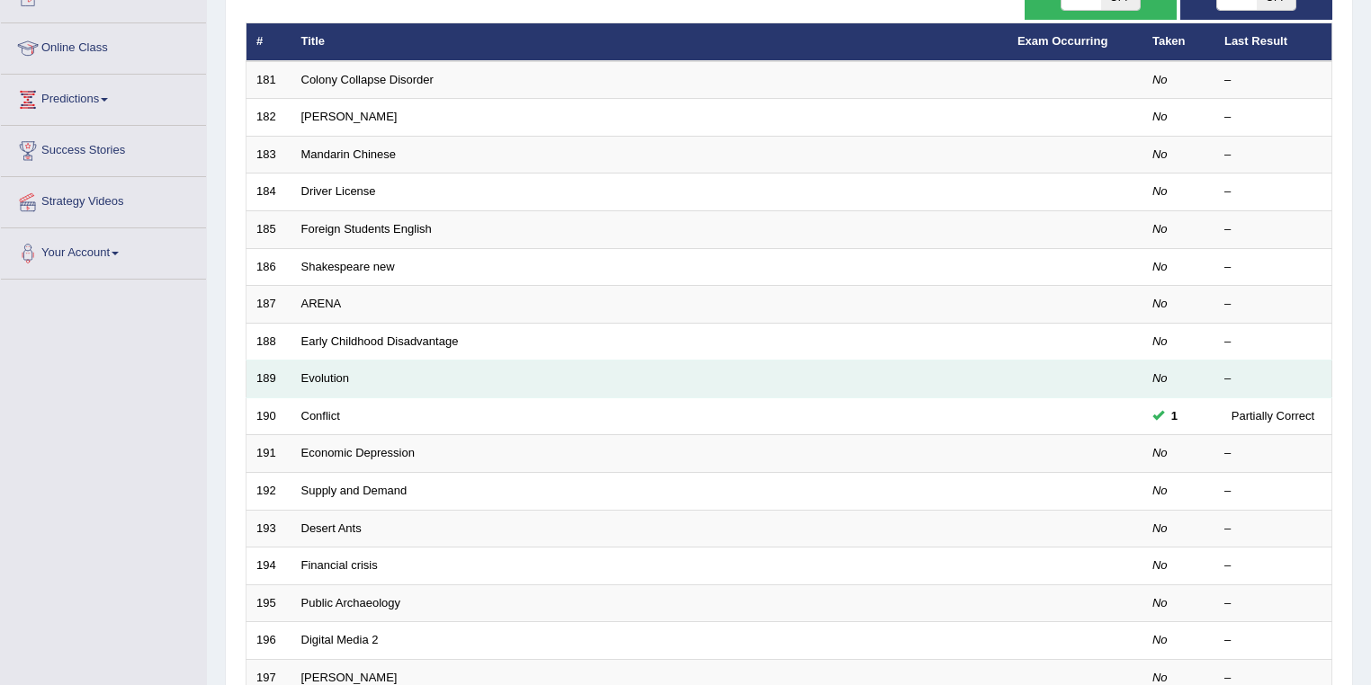
scroll to position [500, 0]
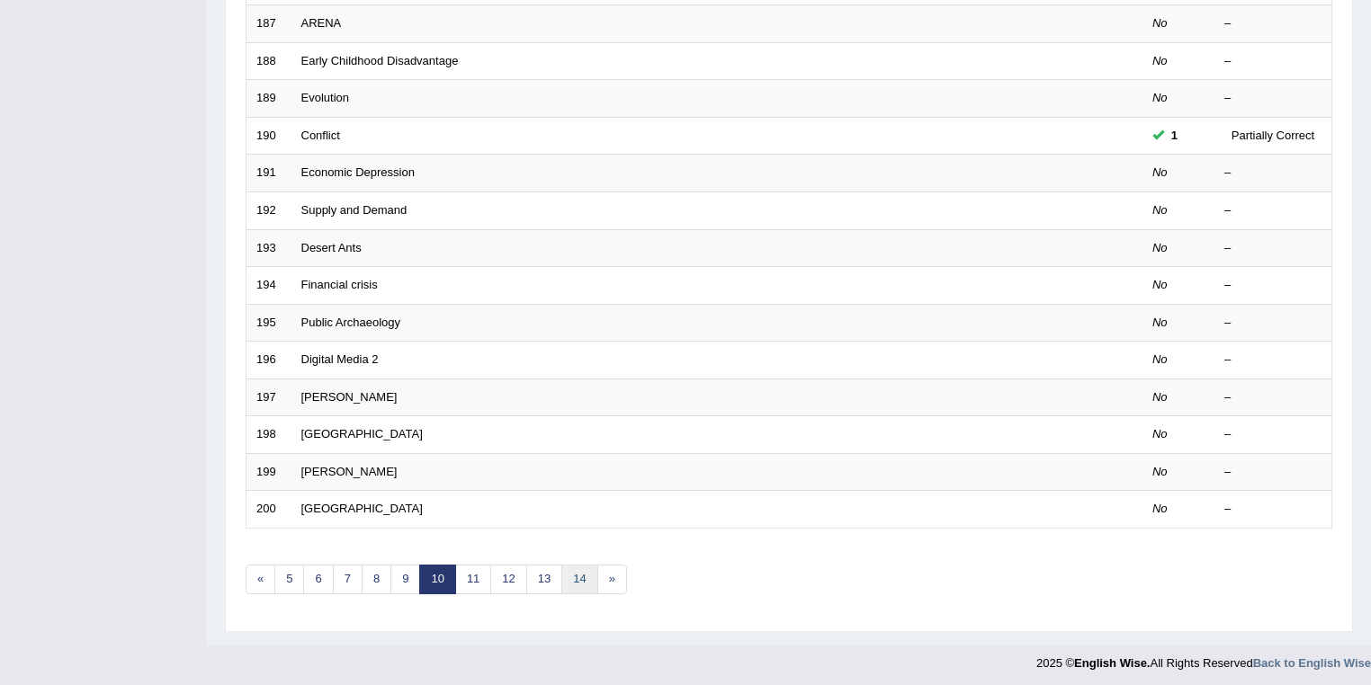
click at [580, 580] on link "14" at bounding box center [579, 580] width 36 height 30
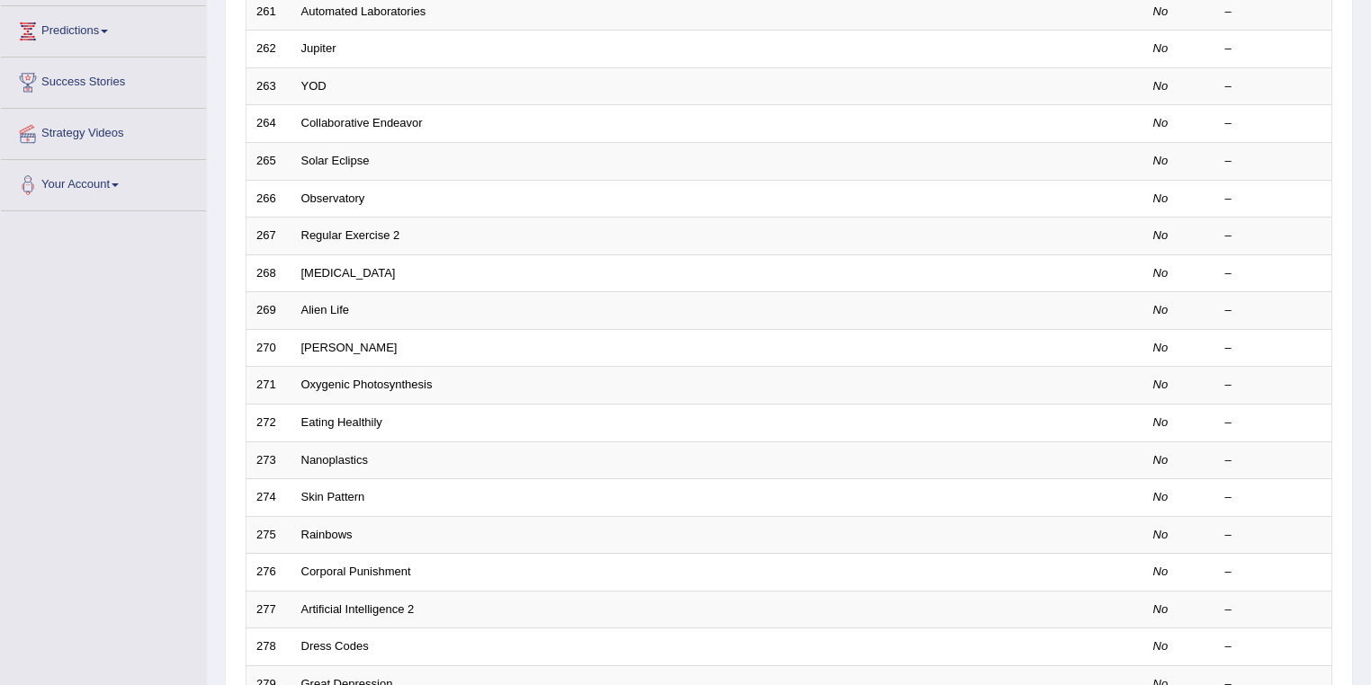
scroll to position [500, 0]
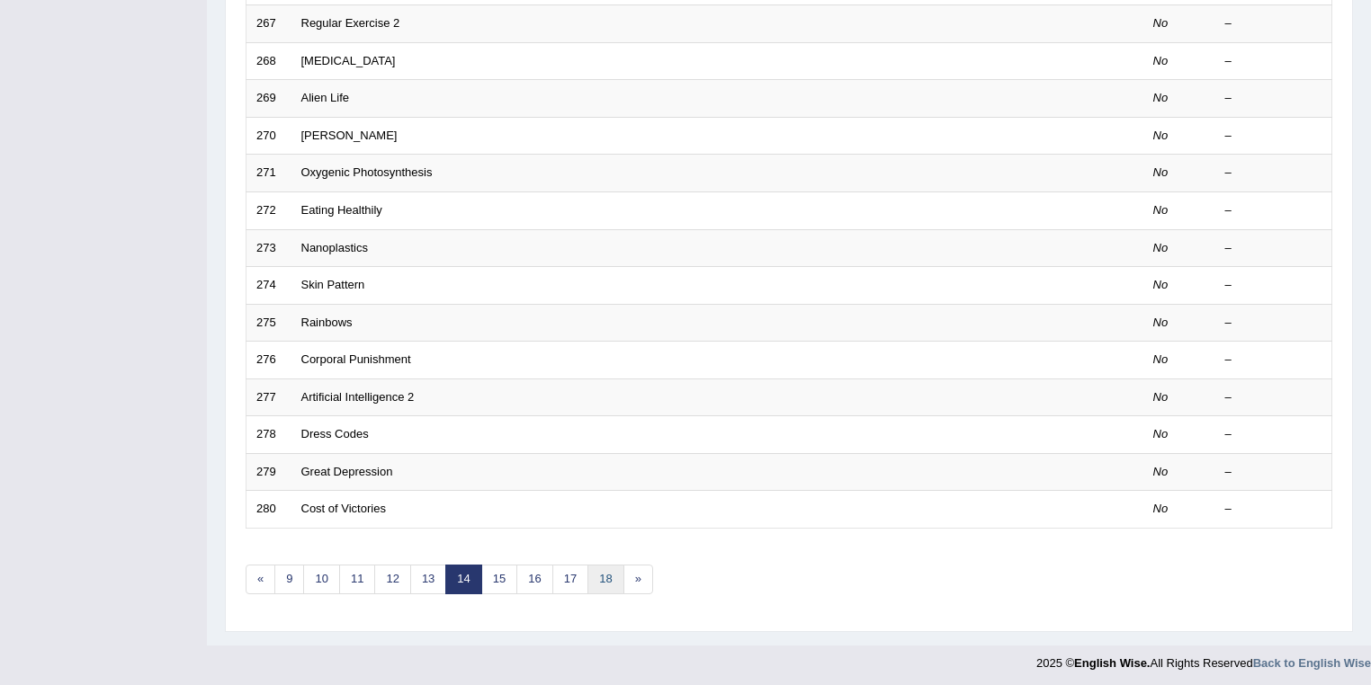
click at [605, 570] on link "18" at bounding box center [605, 580] width 36 height 30
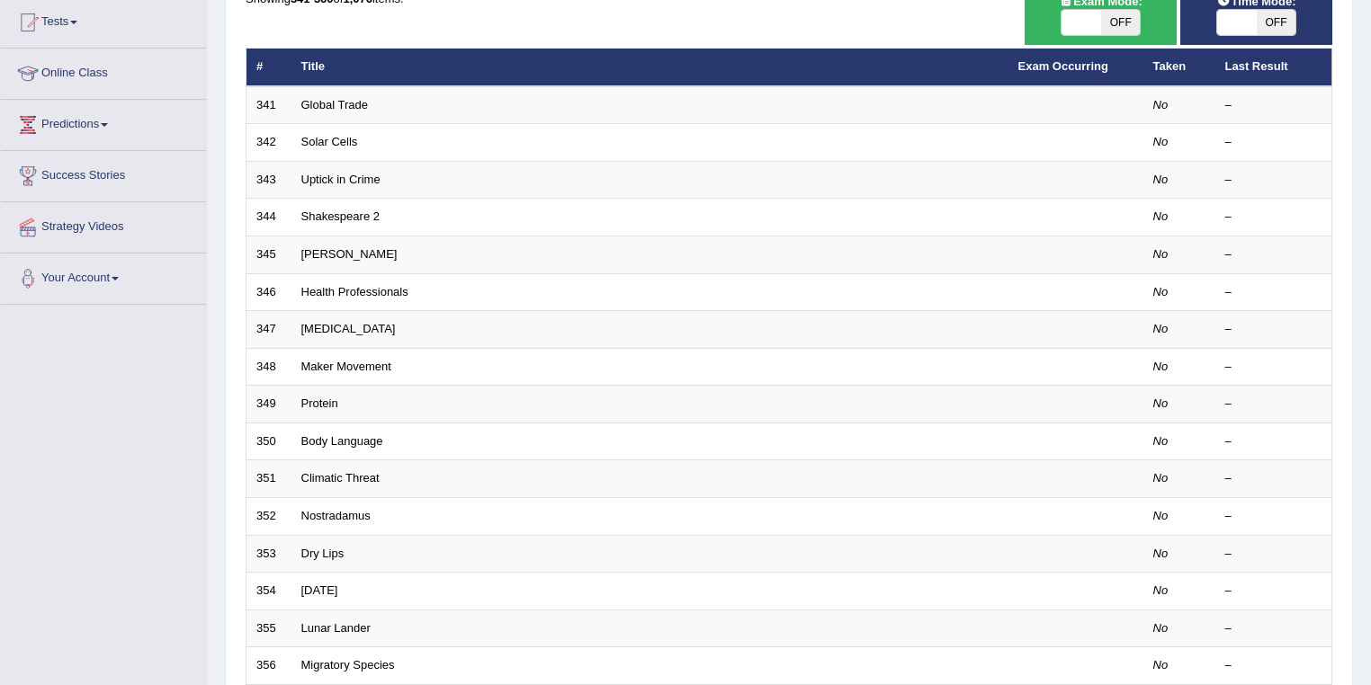
scroll to position [216, 0]
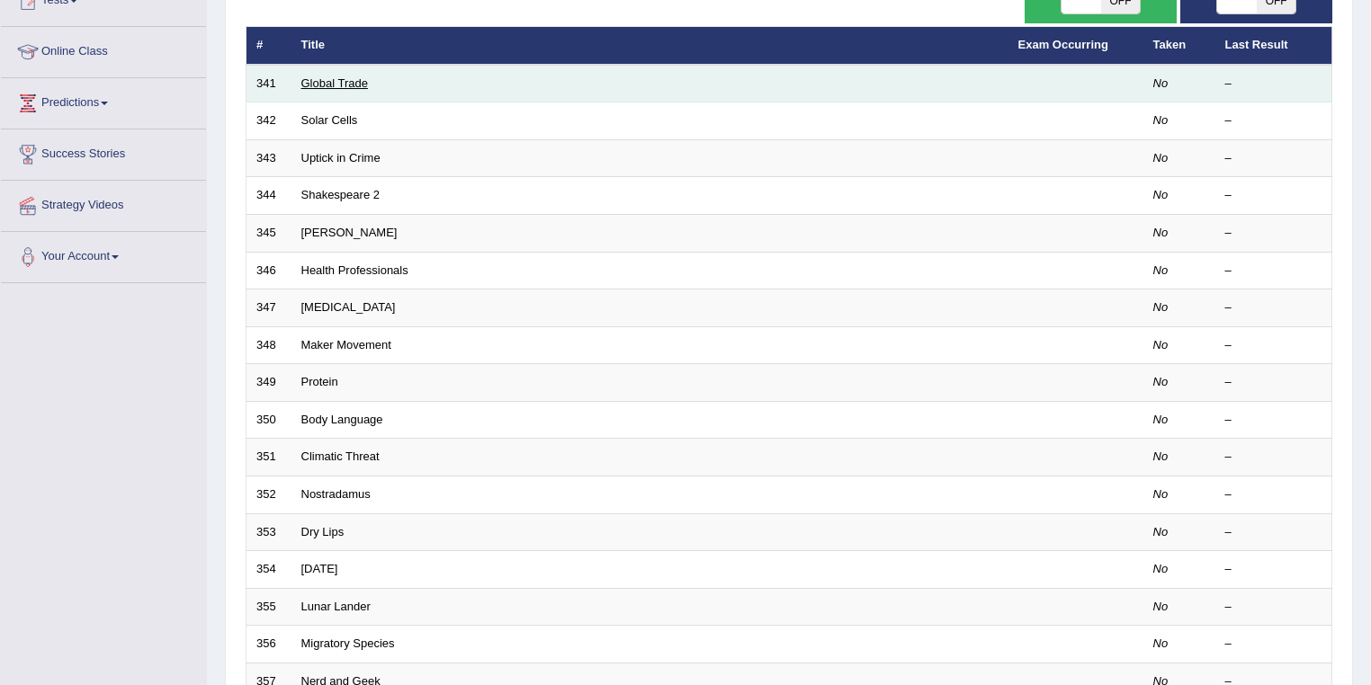
click at [322, 86] on link "Global Trade" at bounding box center [334, 82] width 67 height 13
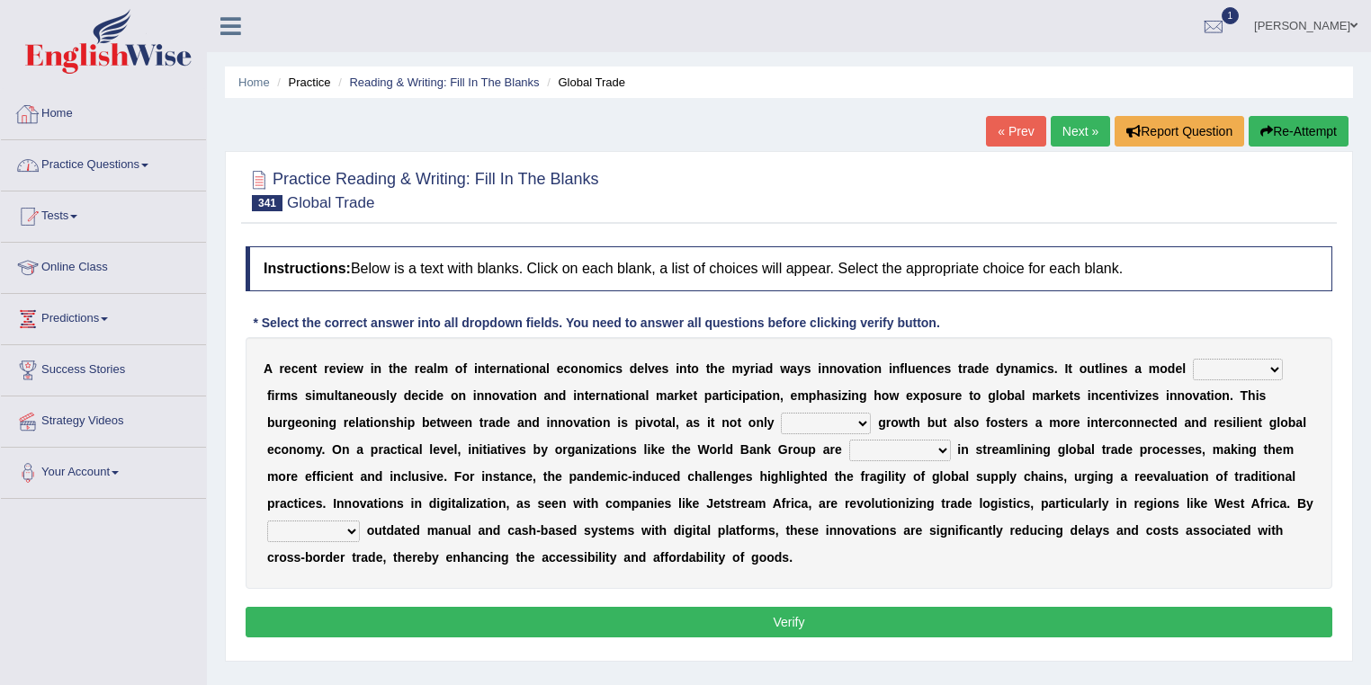
click at [75, 160] on link "Practice Questions" at bounding box center [103, 162] width 205 height 45
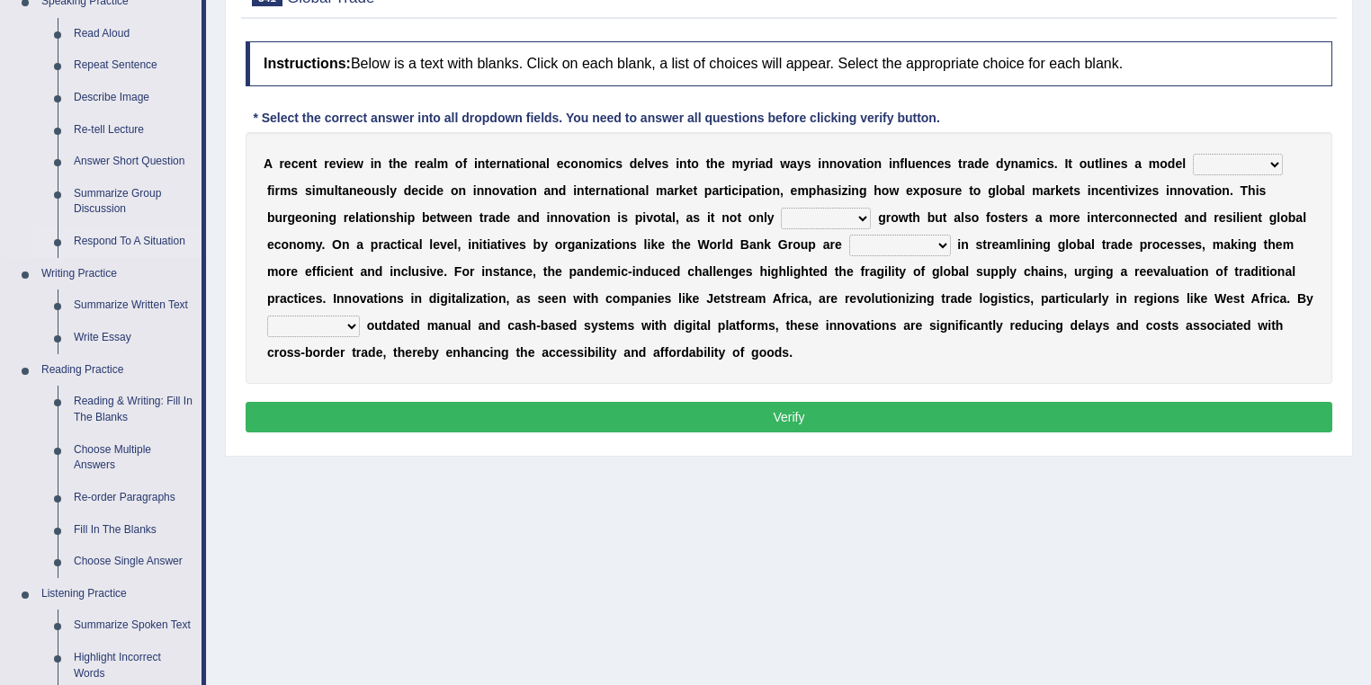
scroll to position [216, 0]
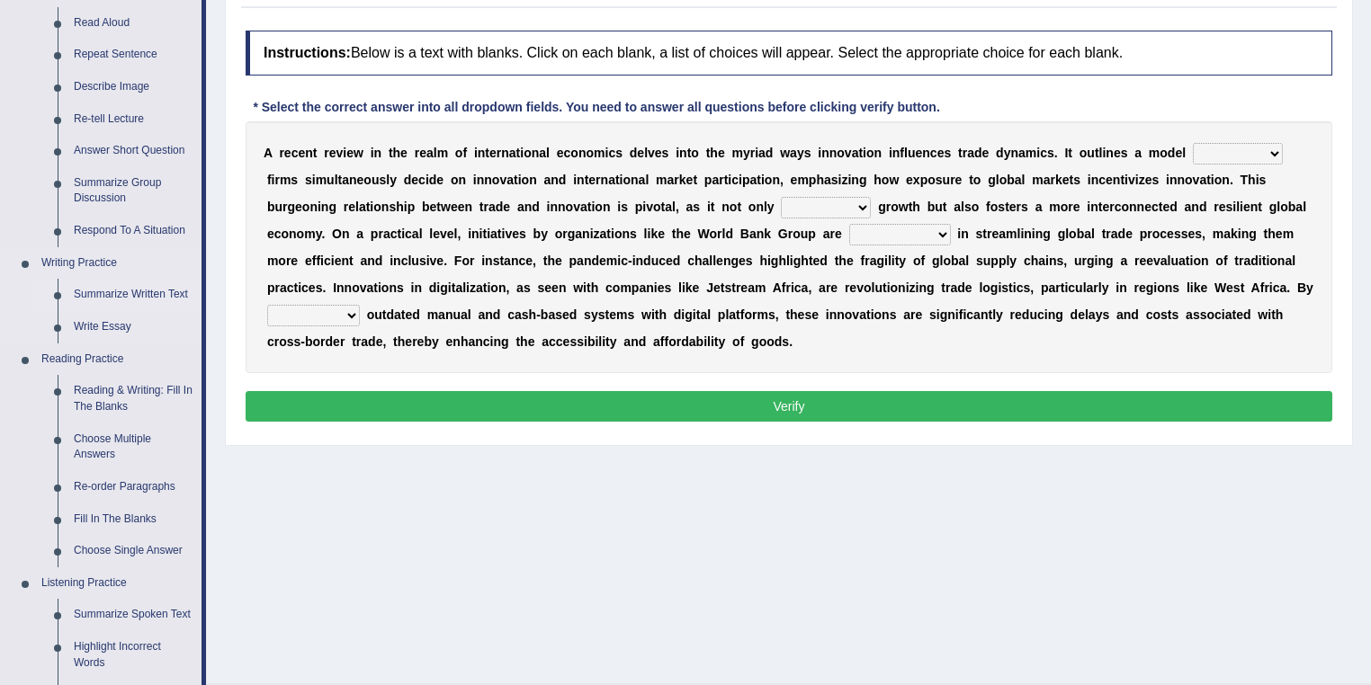
click at [121, 299] on link "Summarize Written Text" at bounding box center [134, 295] width 136 height 32
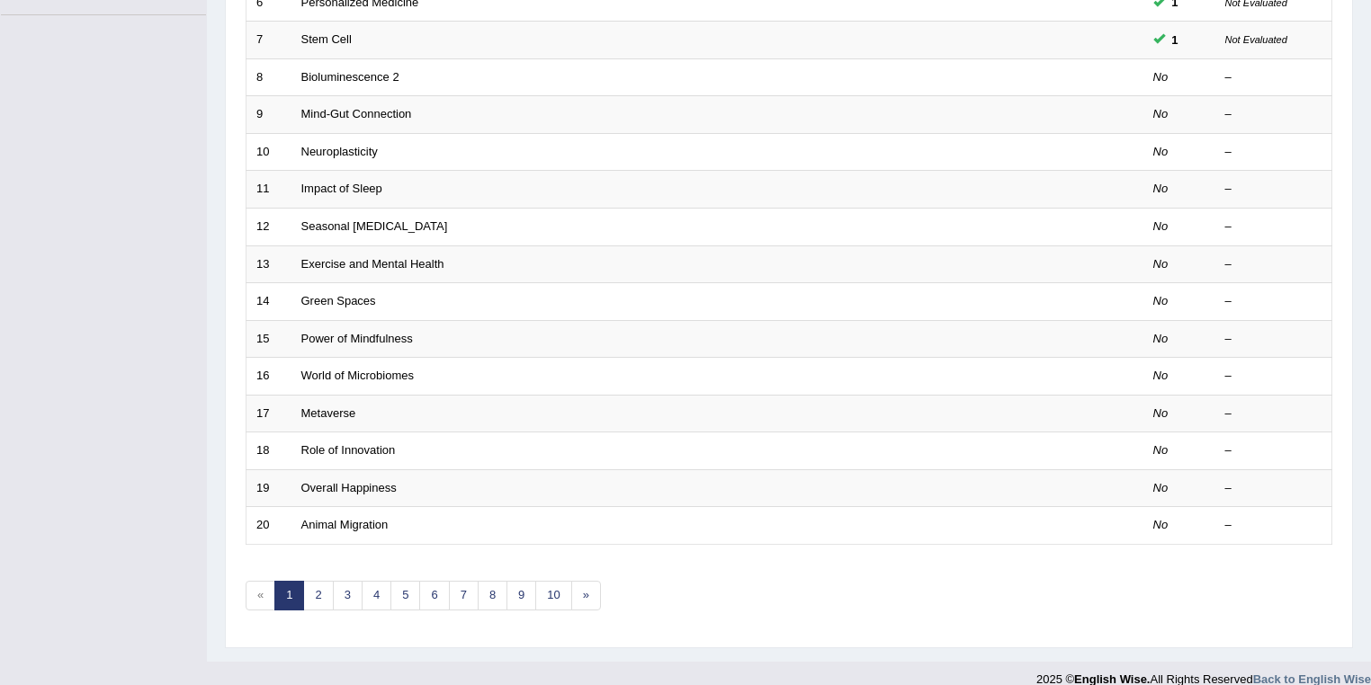
scroll to position [500, 0]
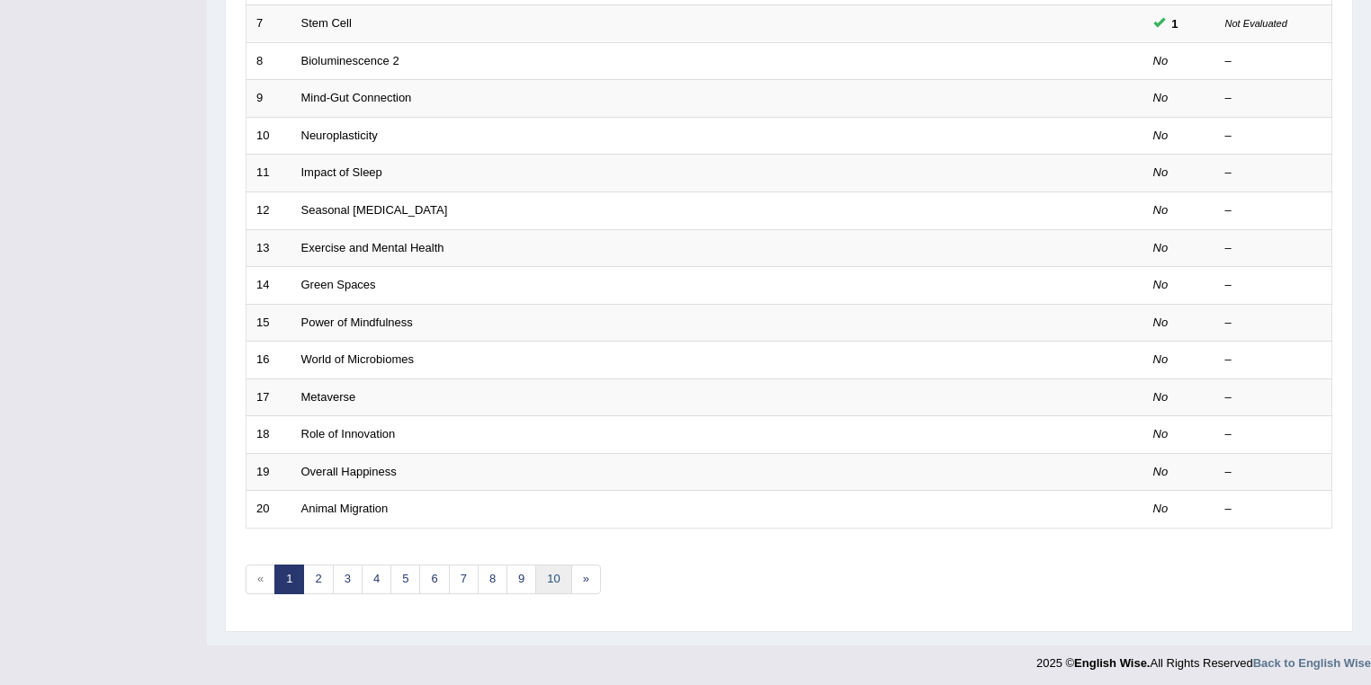
click at [552, 581] on link "10" at bounding box center [553, 580] width 36 height 30
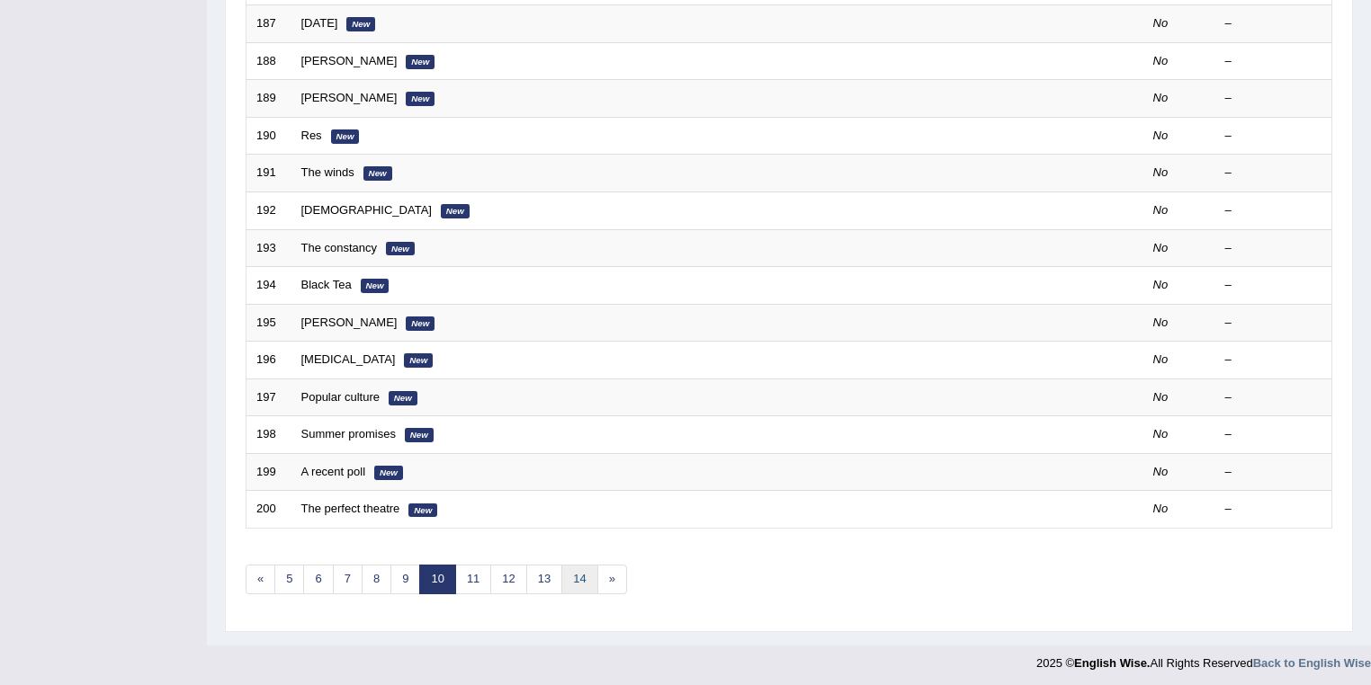
click at [572, 578] on link "14" at bounding box center [579, 580] width 36 height 30
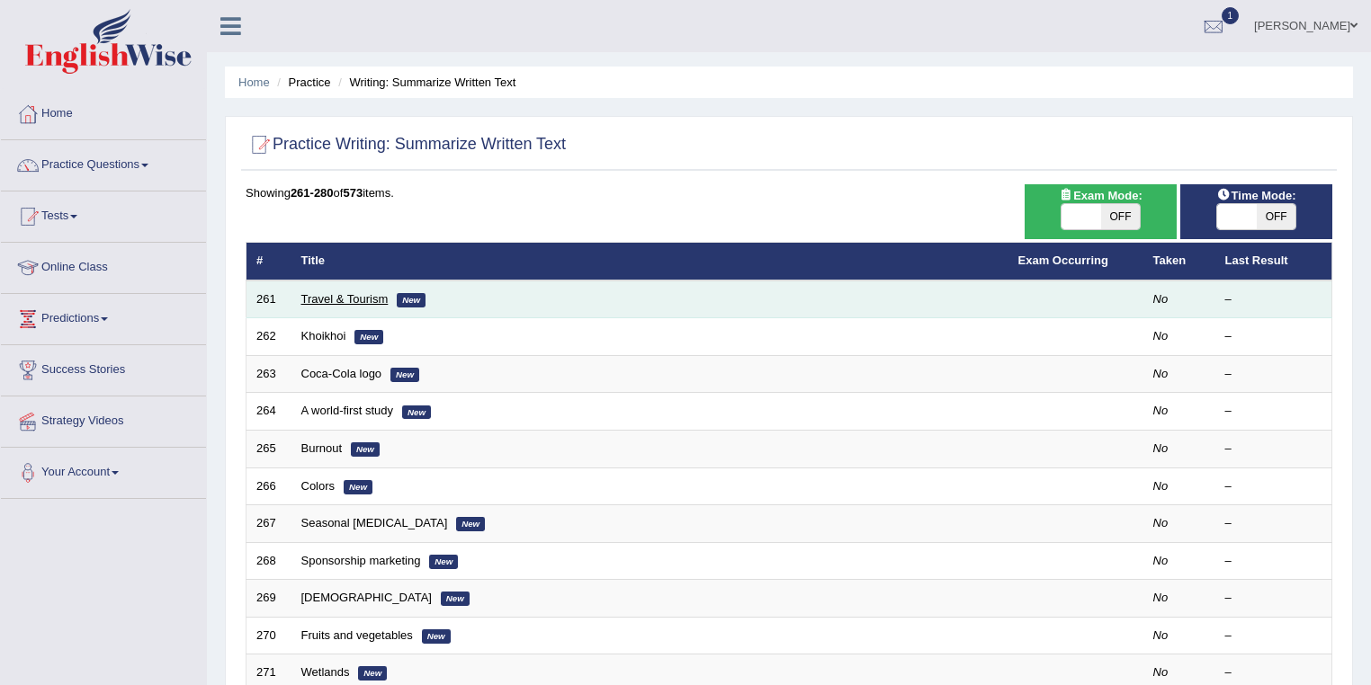
click at [363, 299] on link "Travel & Tourism" at bounding box center [344, 298] width 87 height 13
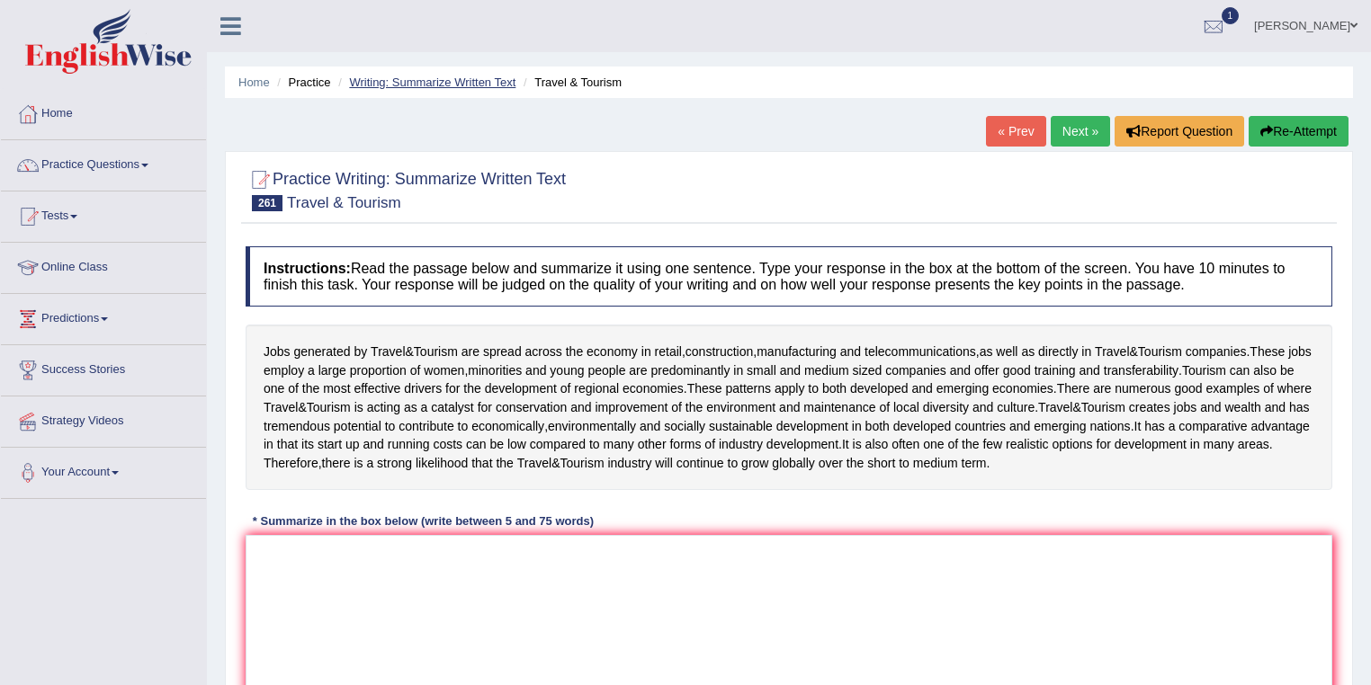
click at [487, 83] on link "Writing: Summarize Written Text" at bounding box center [432, 82] width 166 height 13
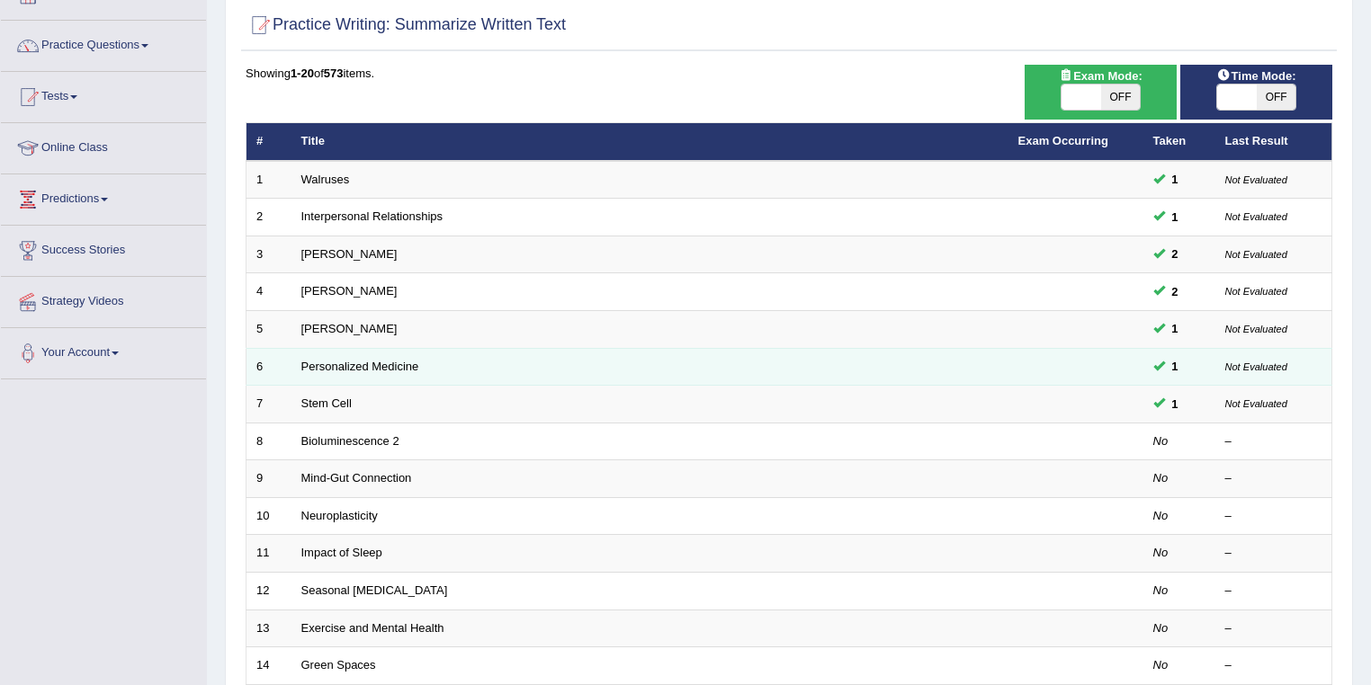
scroll to position [500, 0]
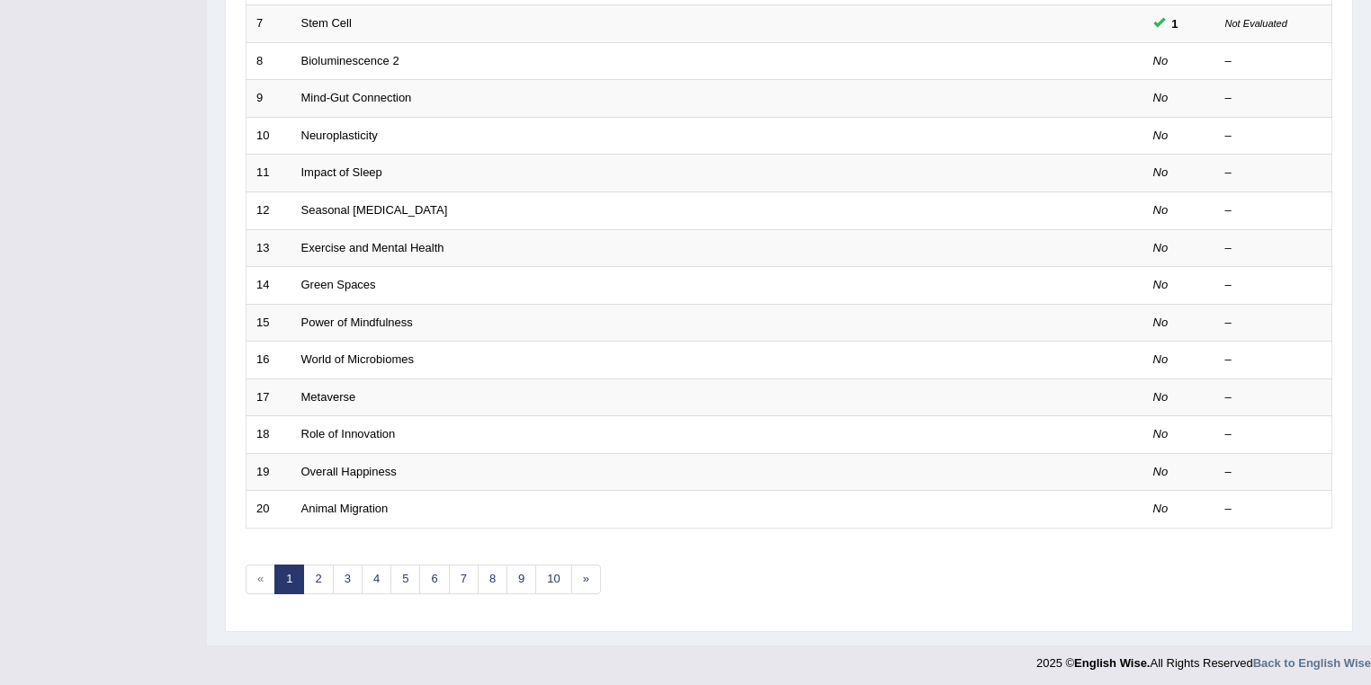
click at [598, 578] on div "Showing 1-20 of 573 items. # Title Exam Occurring Taken Last Result 1 Walruses …" at bounding box center [789, 150] width 1086 height 933
click at [593, 578] on link "»" at bounding box center [586, 580] width 30 height 30
